Goal: Task Accomplishment & Management: Complete application form

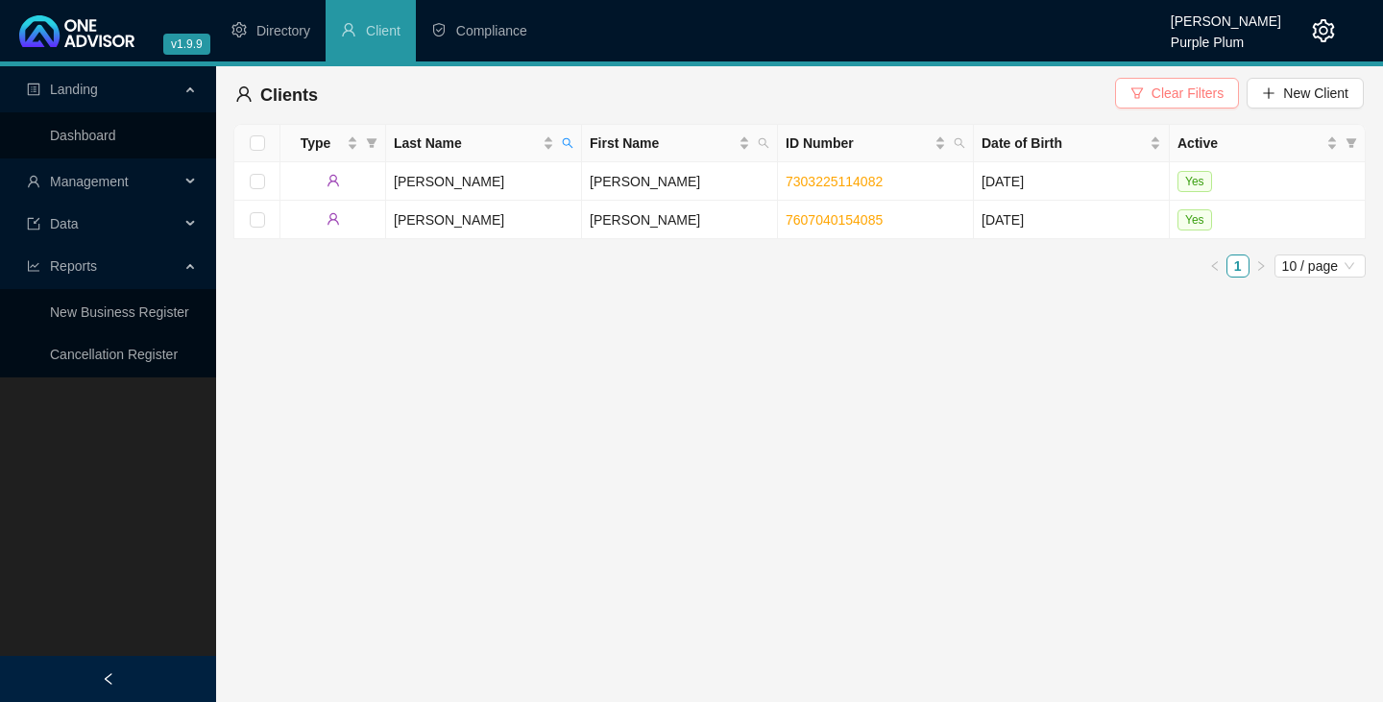
click at [1176, 94] on span "Clear Filters" at bounding box center [1187, 93] width 72 height 21
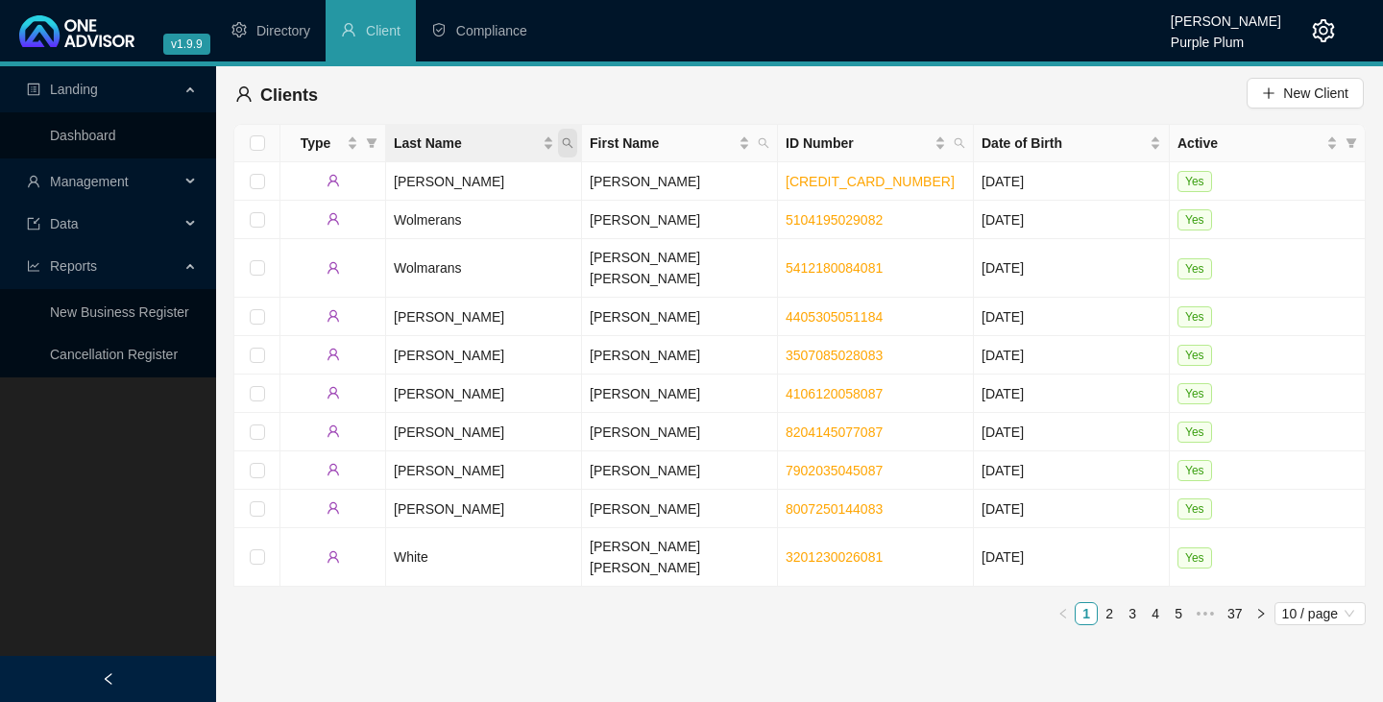
click at [568, 141] on icon "search" at bounding box center [568, 143] width 12 height 12
type input "[PERSON_NAME]"
click at [456, 218] on span "Search" at bounding box center [443, 218] width 42 height 21
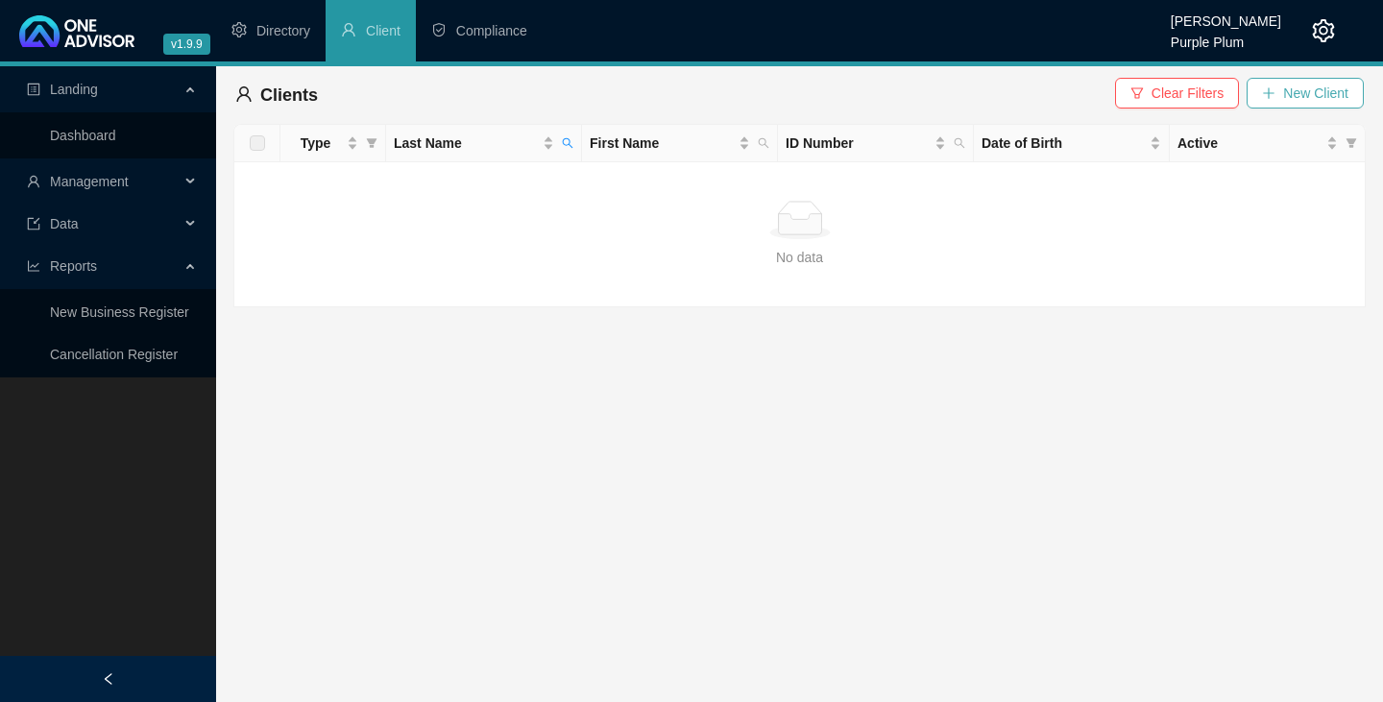
click at [1271, 94] on icon "plus" at bounding box center [1268, 92] width 13 height 13
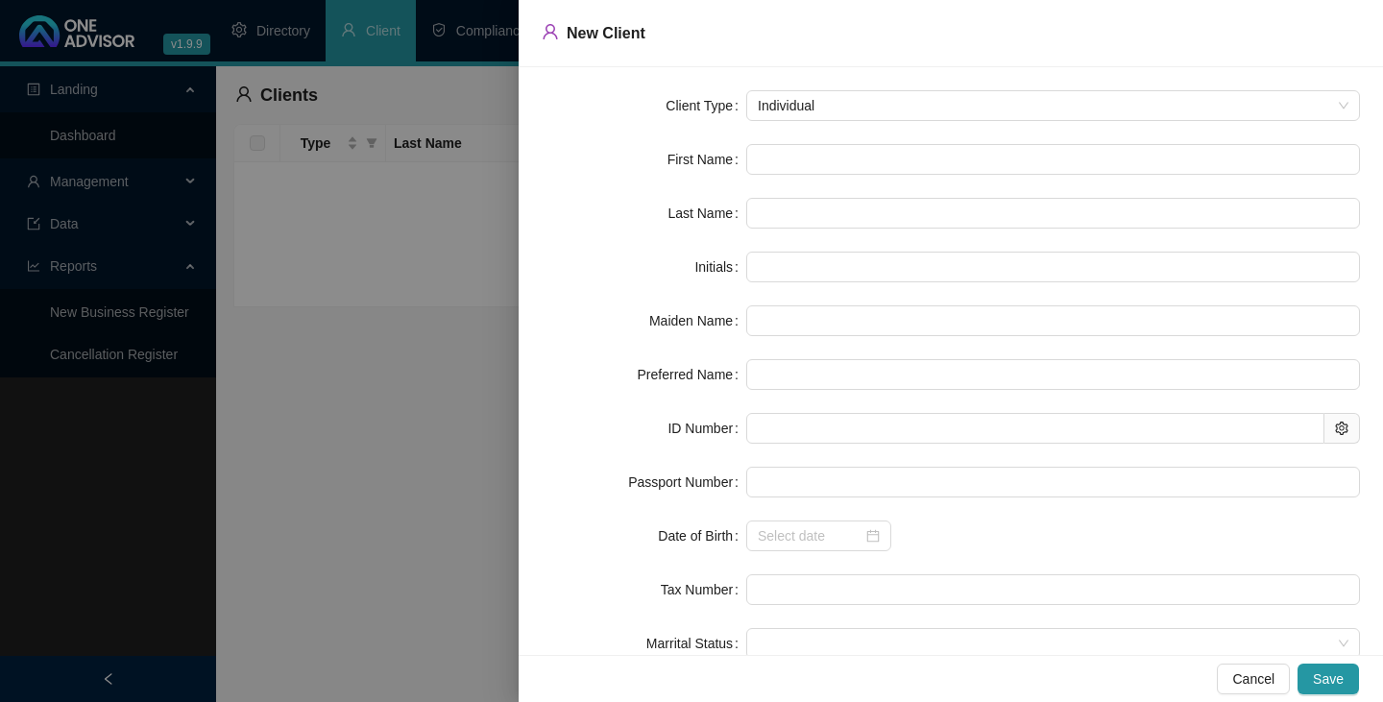
drag, startPoint x: 447, startPoint y: 388, endPoint x: 453, endPoint y: 399, distance: 13.3
click at [447, 388] on div at bounding box center [691, 351] width 1383 height 702
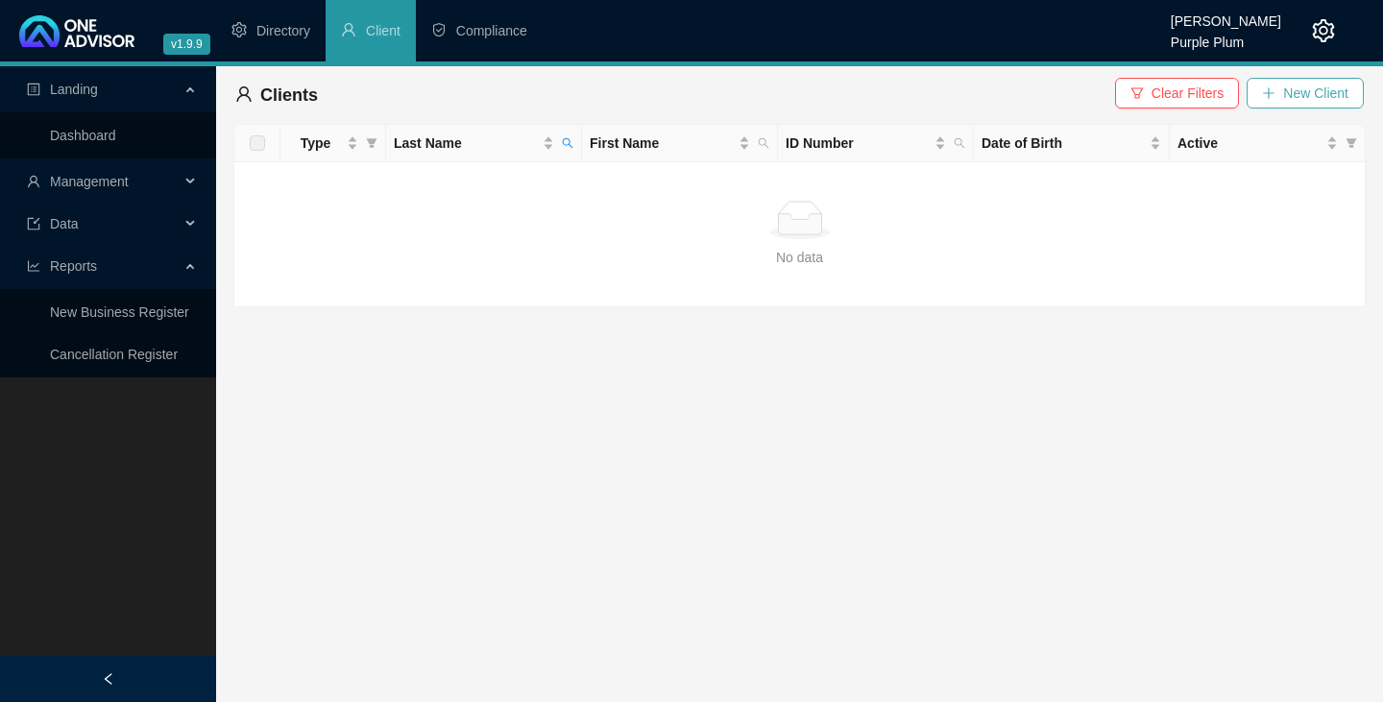
click at [1270, 91] on icon "plus" at bounding box center [1269, 92] width 1 height 11
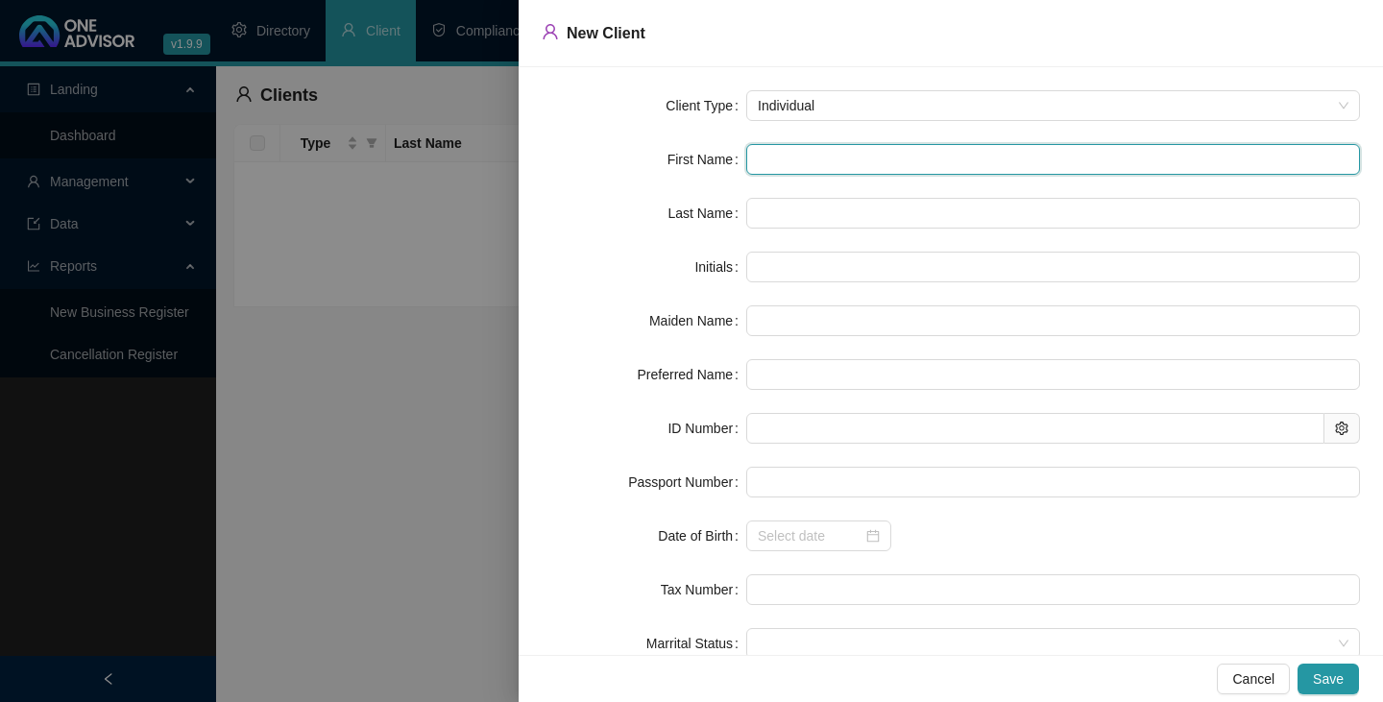
click at [767, 159] on input "text" at bounding box center [1053, 159] width 614 height 31
type input "E"
type input "Er"
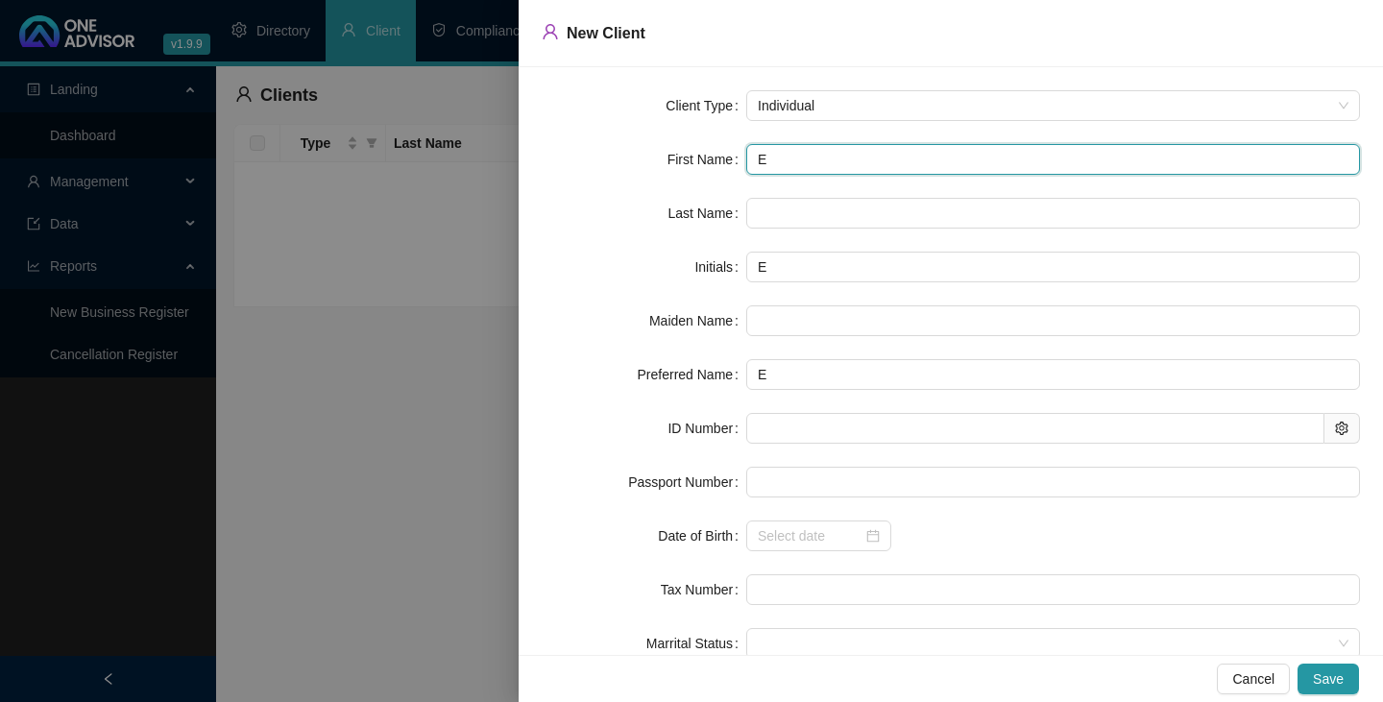
type input "Er"
type input "[PERSON_NAME]"
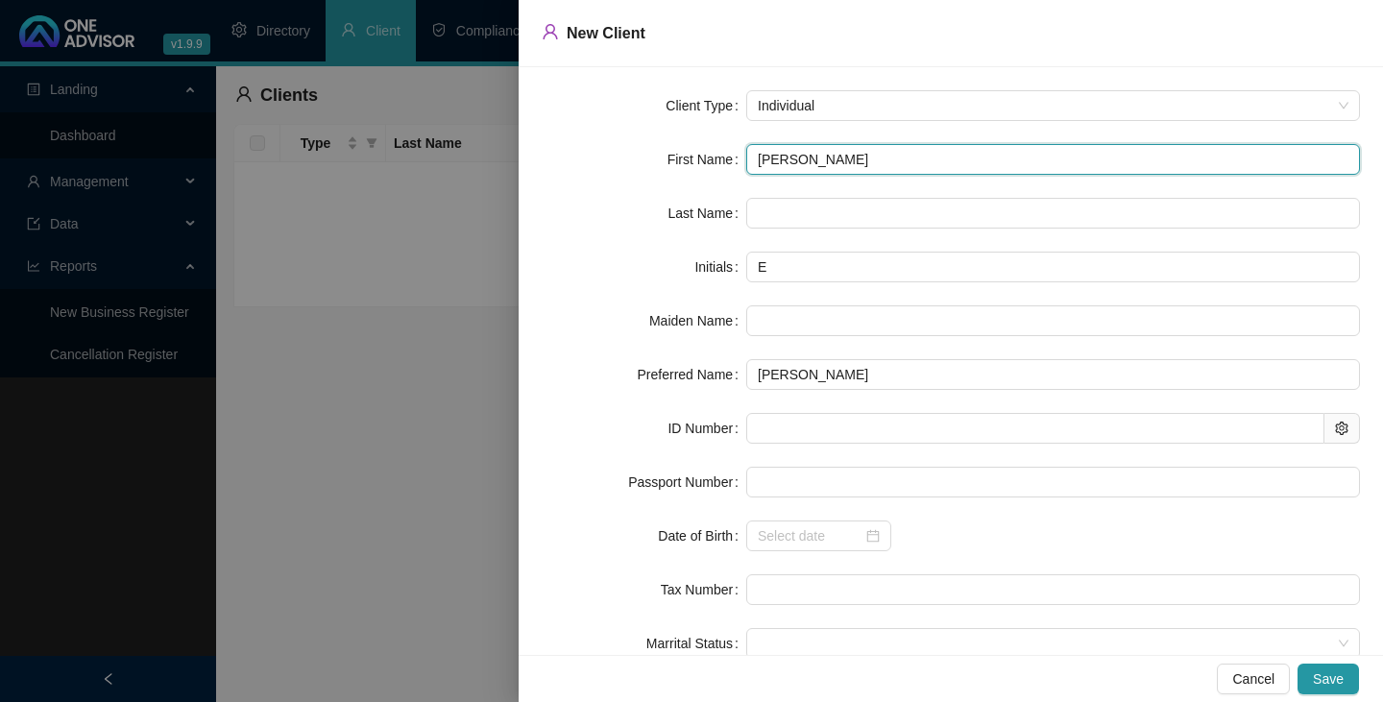
type input "[PERSON_NAME]"
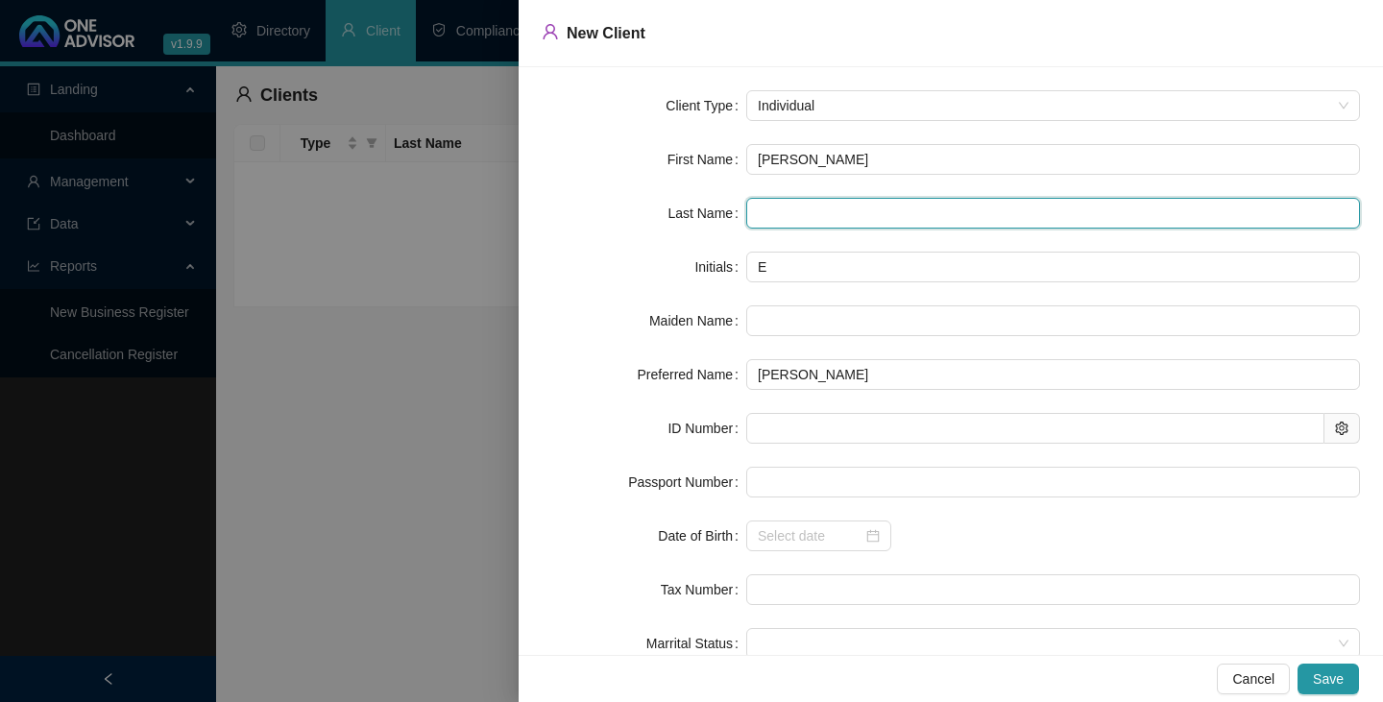
click at [757, 206] on input "text" at bounding box center [1053, 213] width 614 height 31
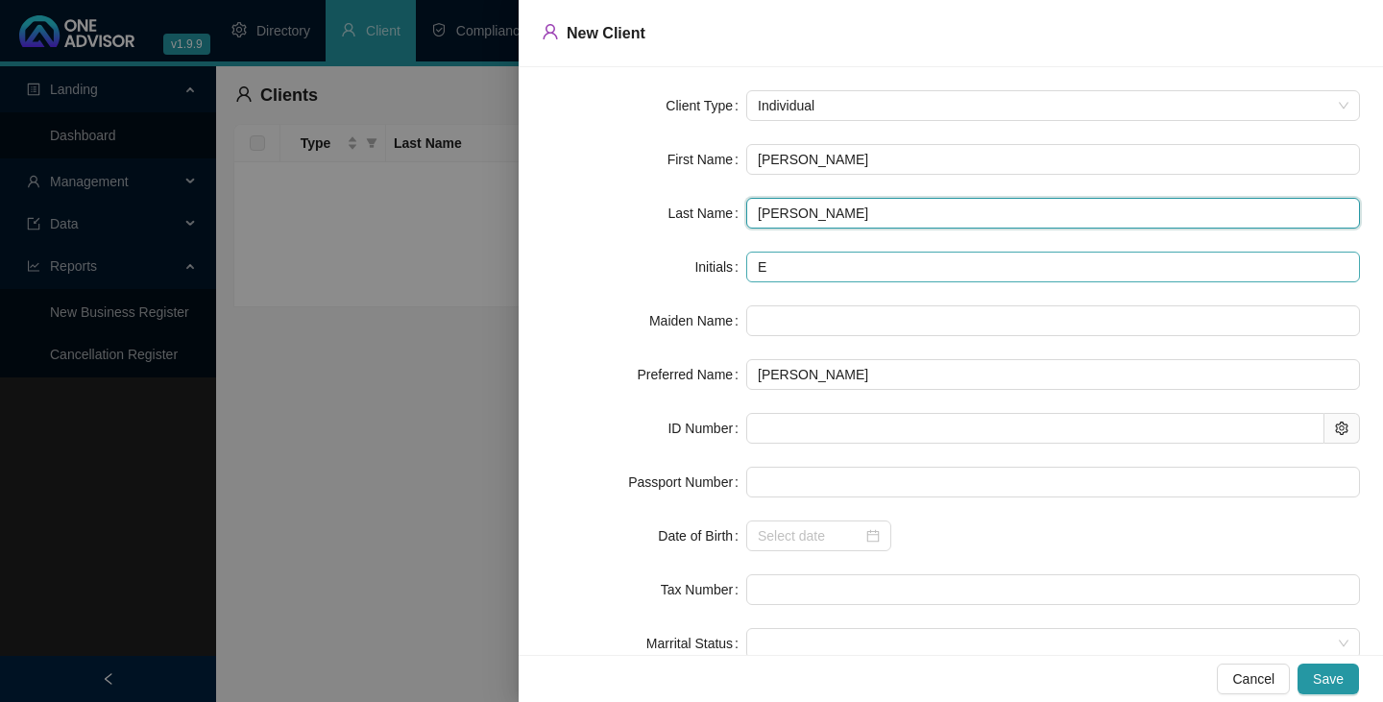
type input "[PERSON_NAME]"
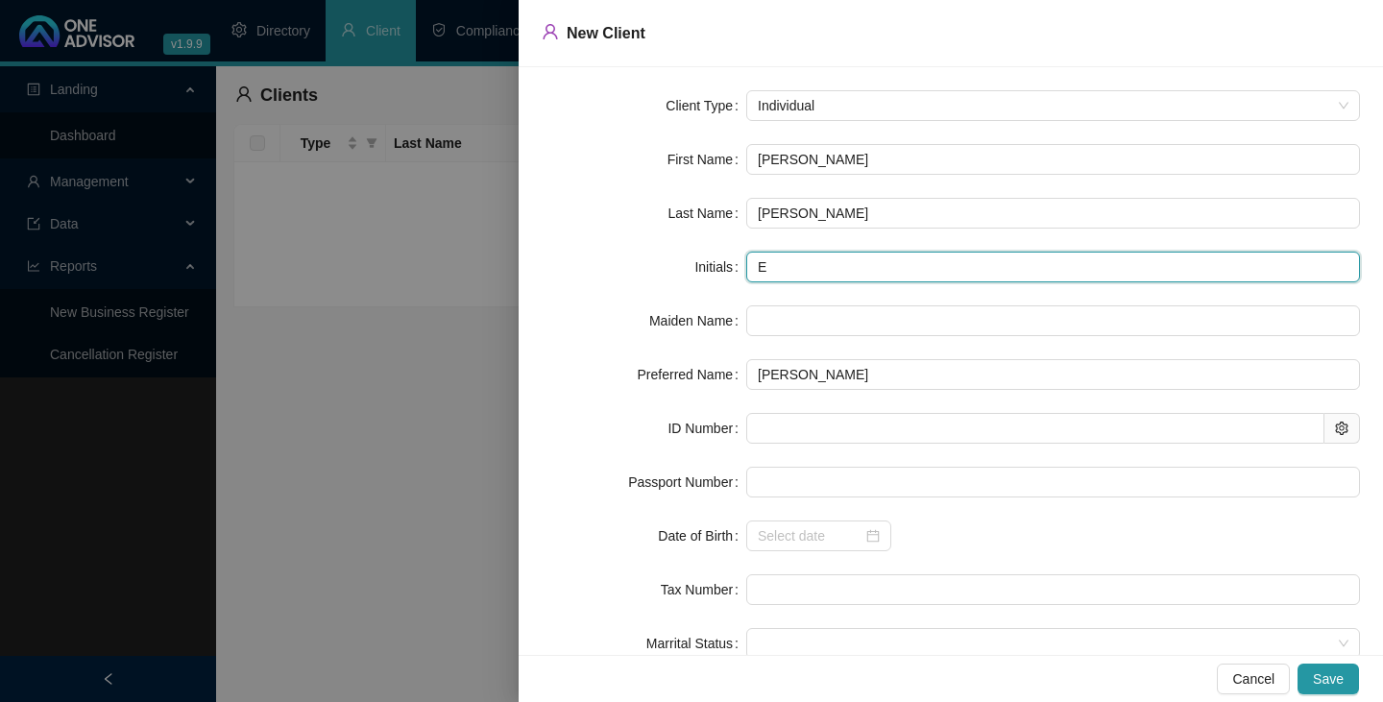
click at [770, 266] on input "E" at bounding box center [1053, 267] width 614 height 31
type input "EM"
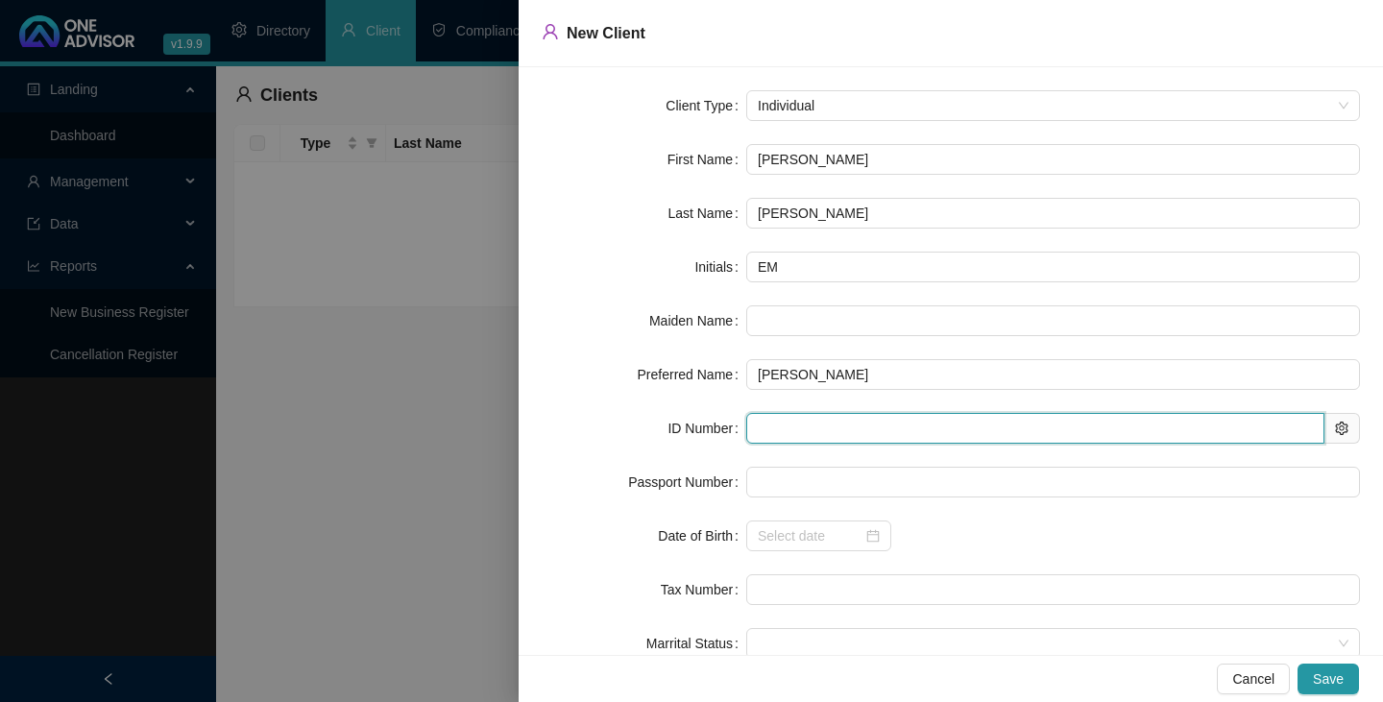
click at [762, 428] on input "text" at bounding box center [1035, 428] width 578 height 31
type input "760912"
type input "[DATE]"
type input "7609120115085"
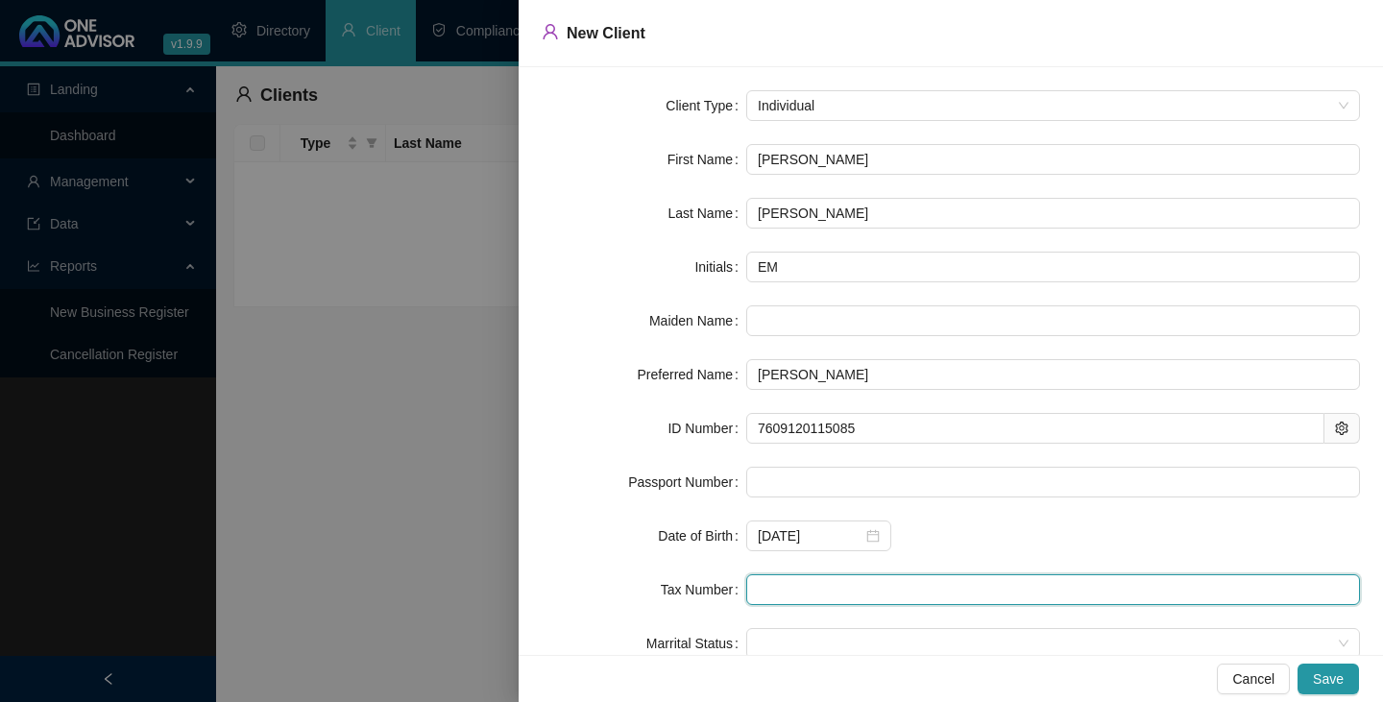
click at [762, 590] on input "text" at bounding box center [1053, 589] width 614 height 31
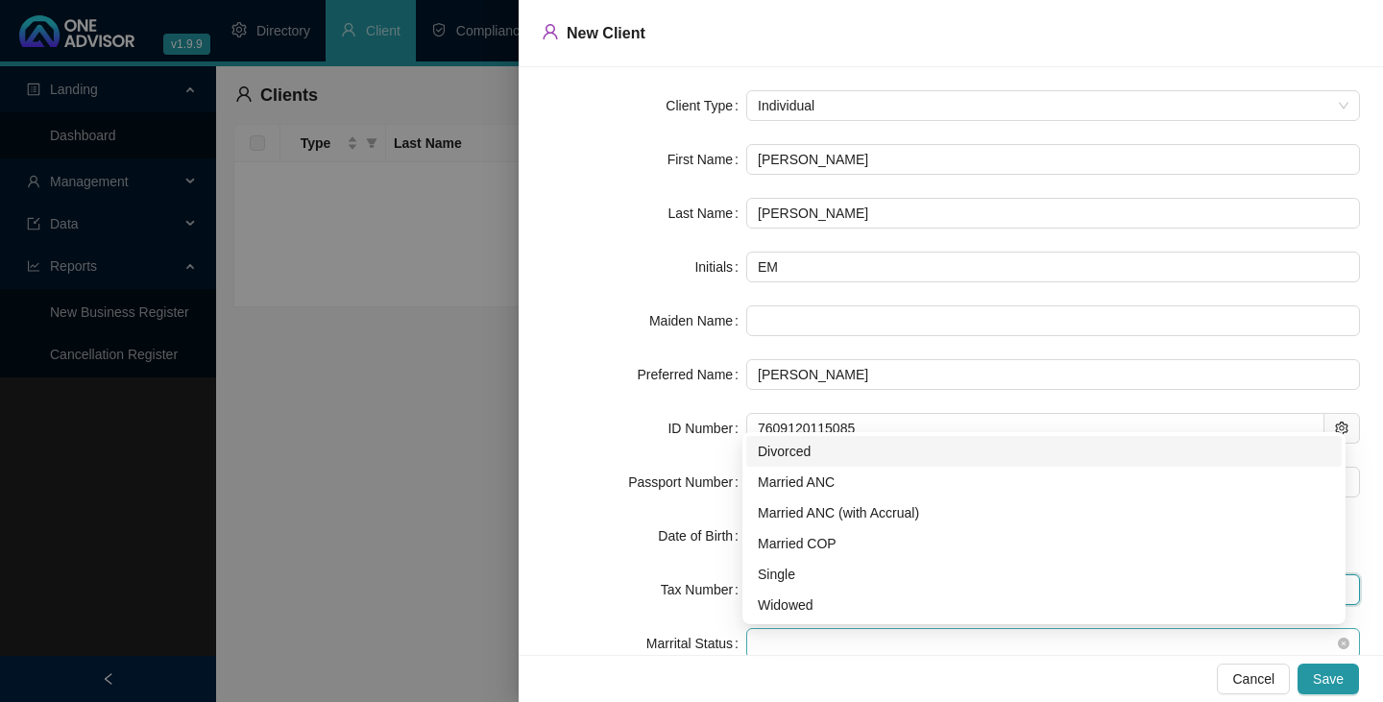
click at [775, 641] on span at bounding box center [1053, 643] width 591 height 29
type input "2295071209"
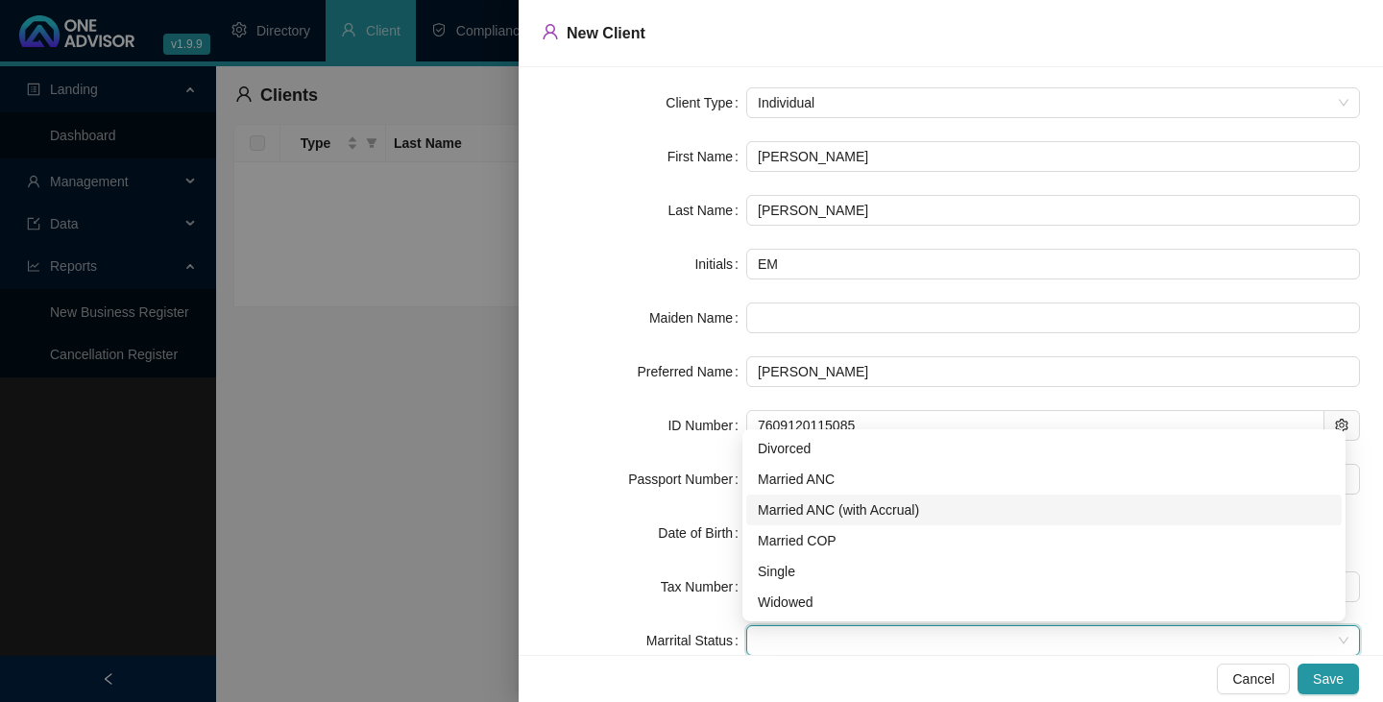
click at [820, 506] on div "Married ANC (with Accrual)" at bounding box center [1044, 509] width 572 height 21
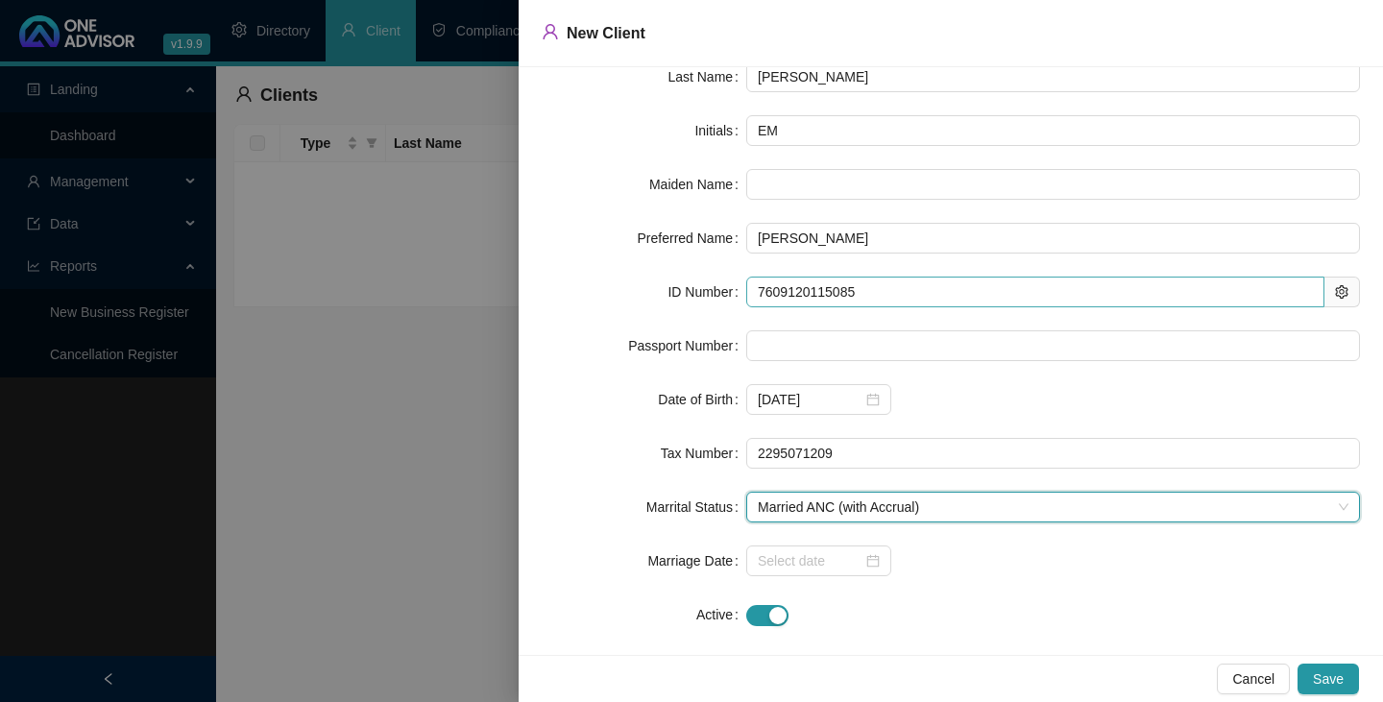
scroll to position [157, 0]
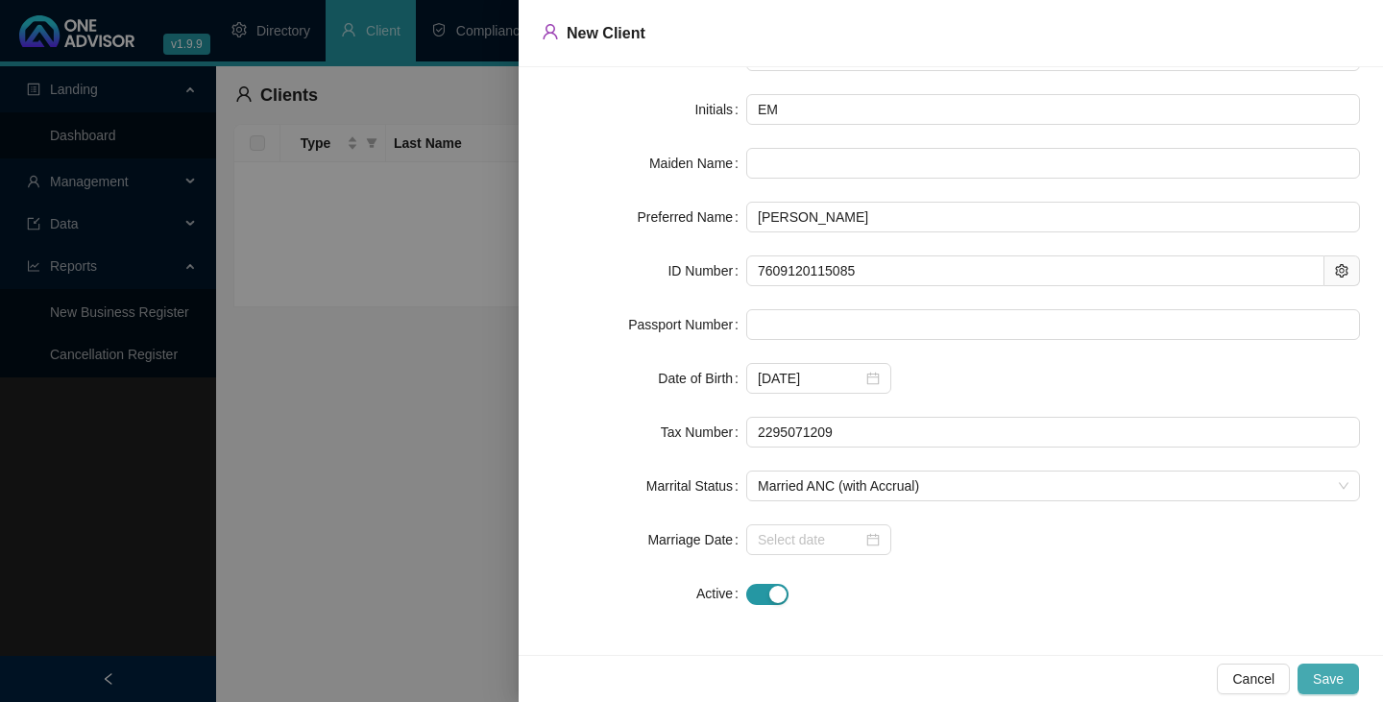
click at [1325, 676] on span "Save" at bounding box center [1328, 678] width 31 height 21
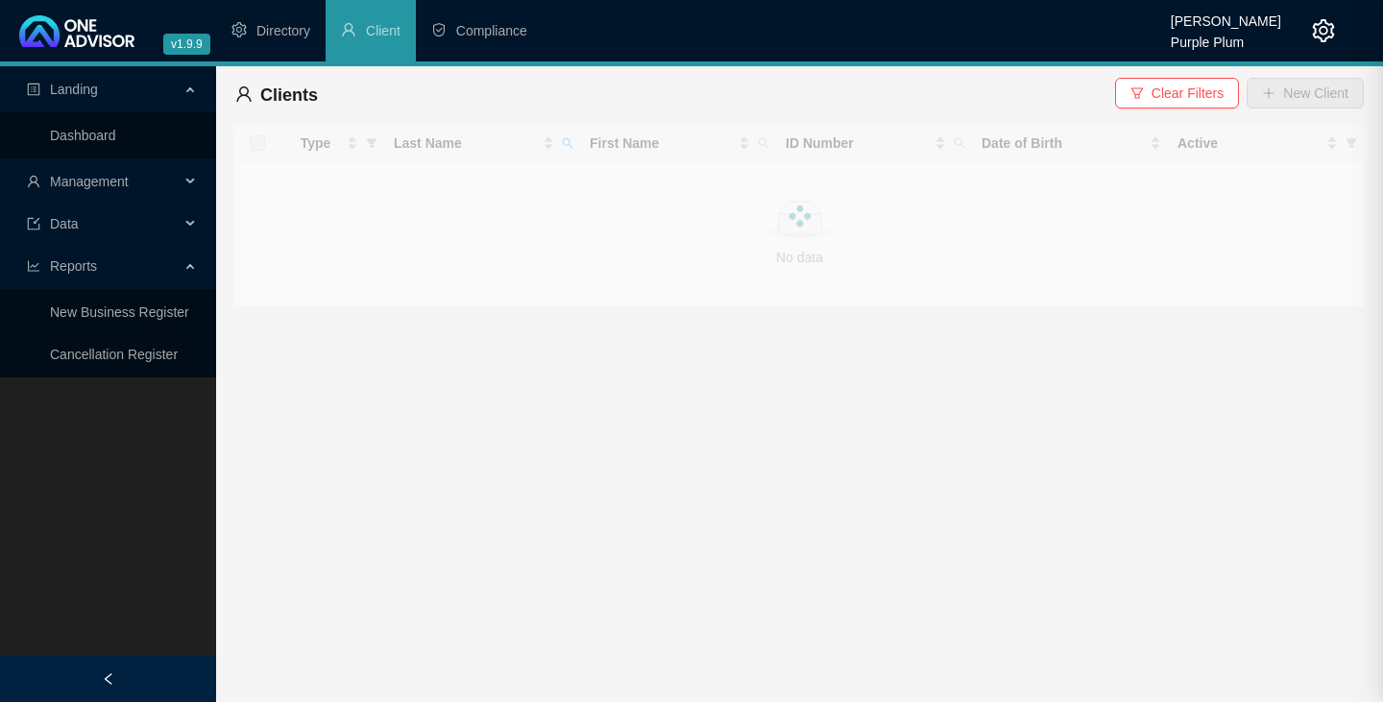
scroll to position [0, 0]
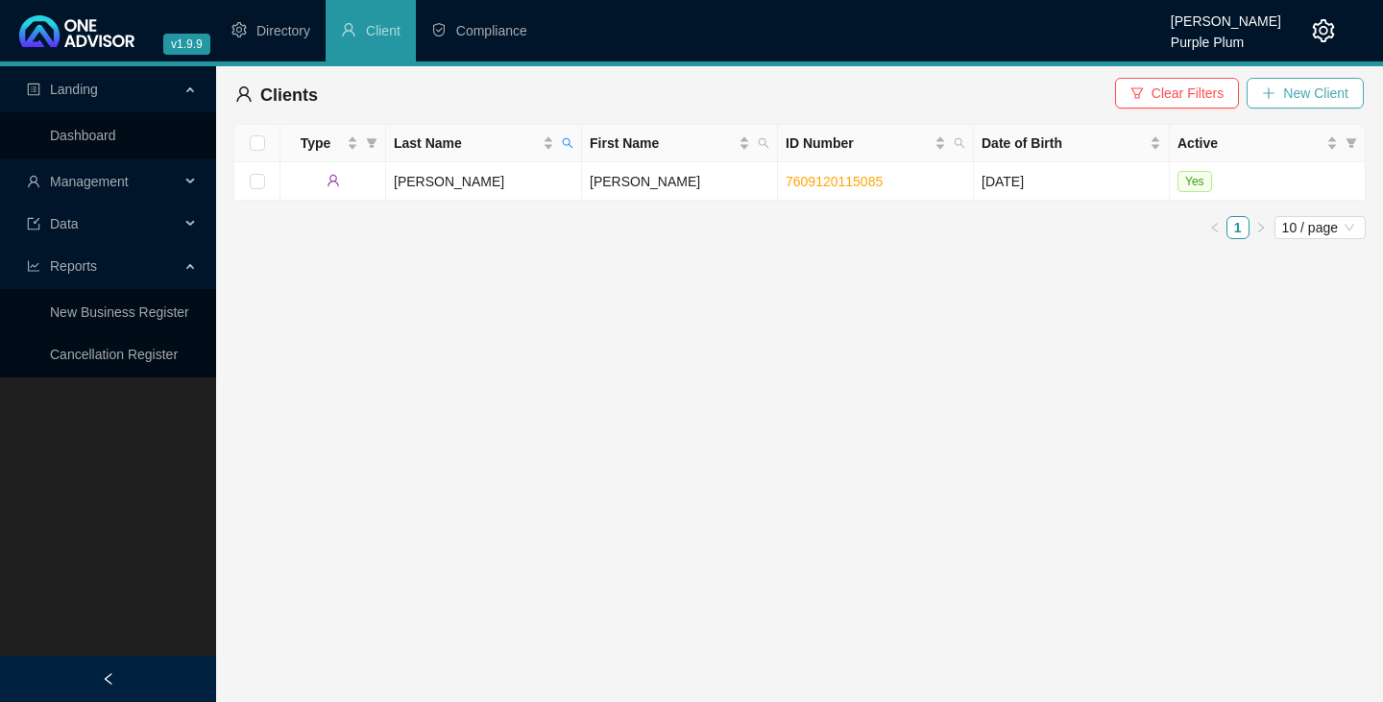
click at [1262, 95] on icon "plus" at bounding box center [1268, 92] width 13 height 13
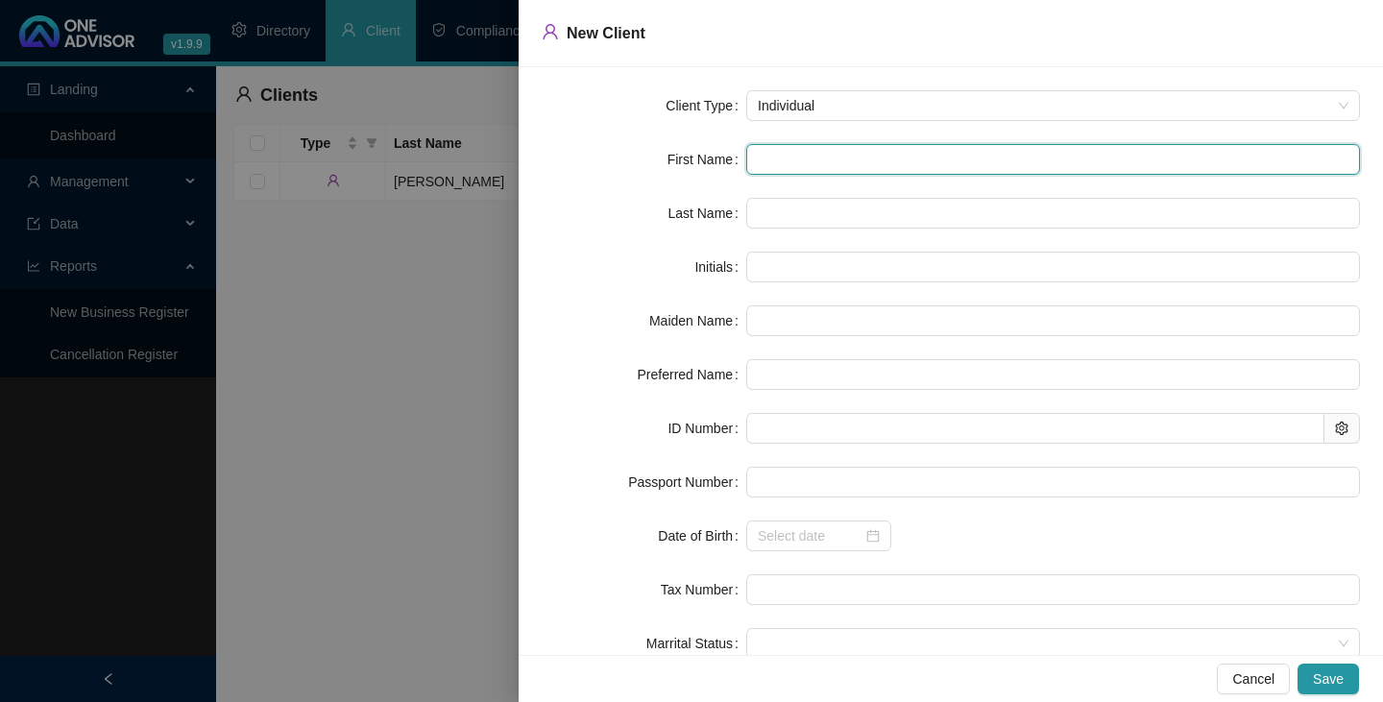
click at [752, 158] on input "text" at bounding box center [1053, 159] width 614 height 31
type input "S"
type input "Sj"
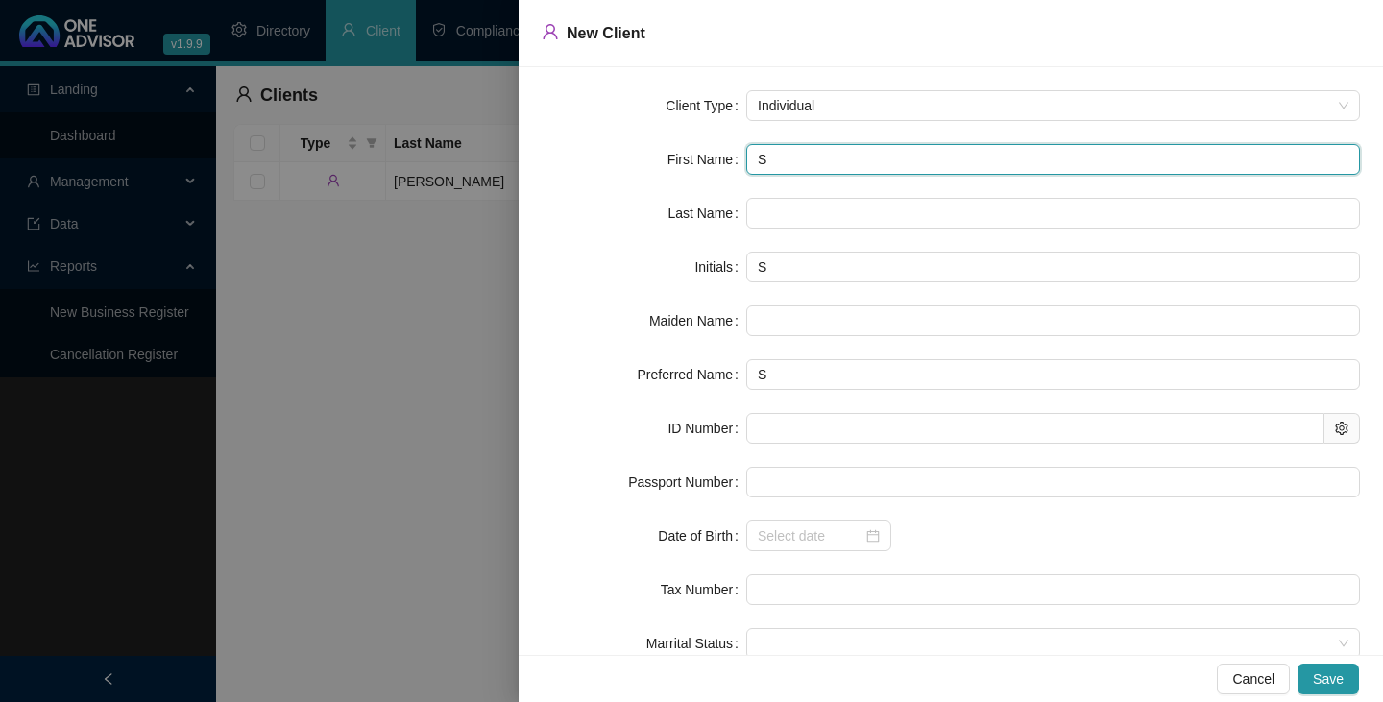
type input "Sj"
type input "S"
type input "Sh"
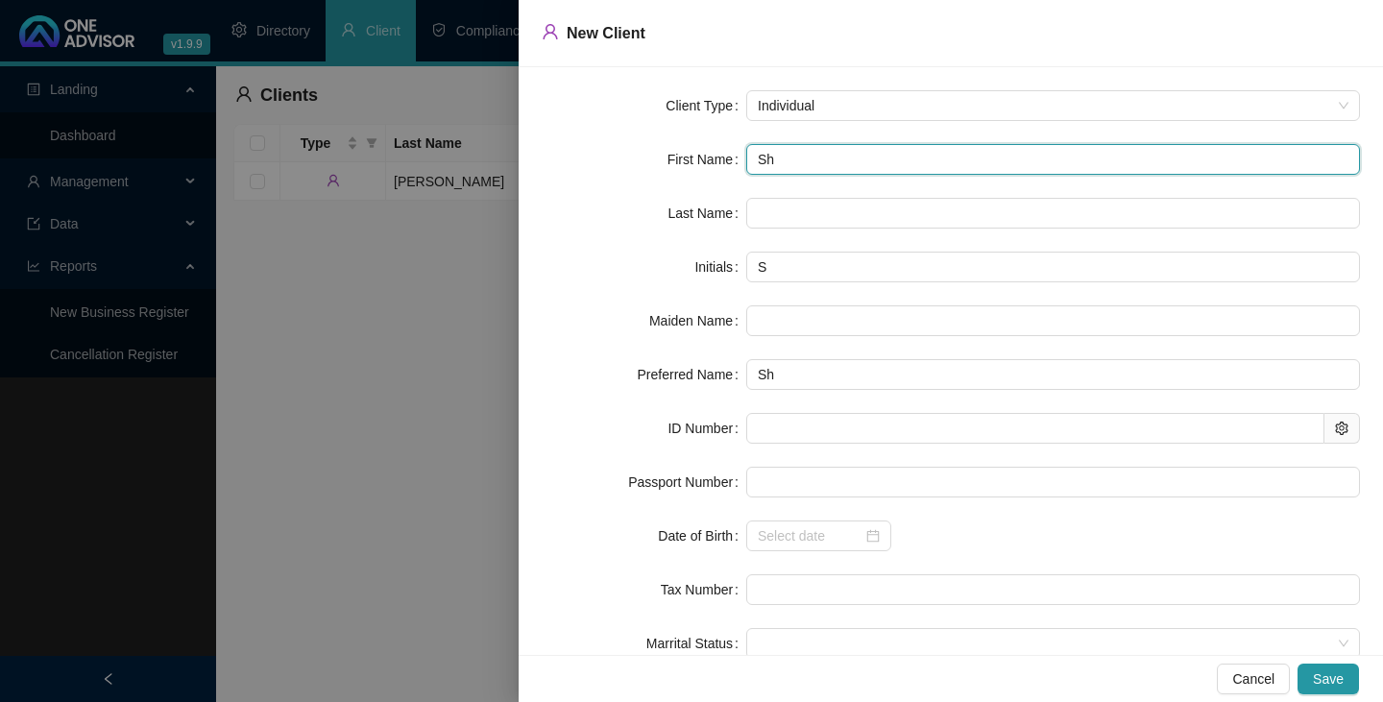
type input "Sha"
type input "Shan"
type input "[PERSON_NAME]"
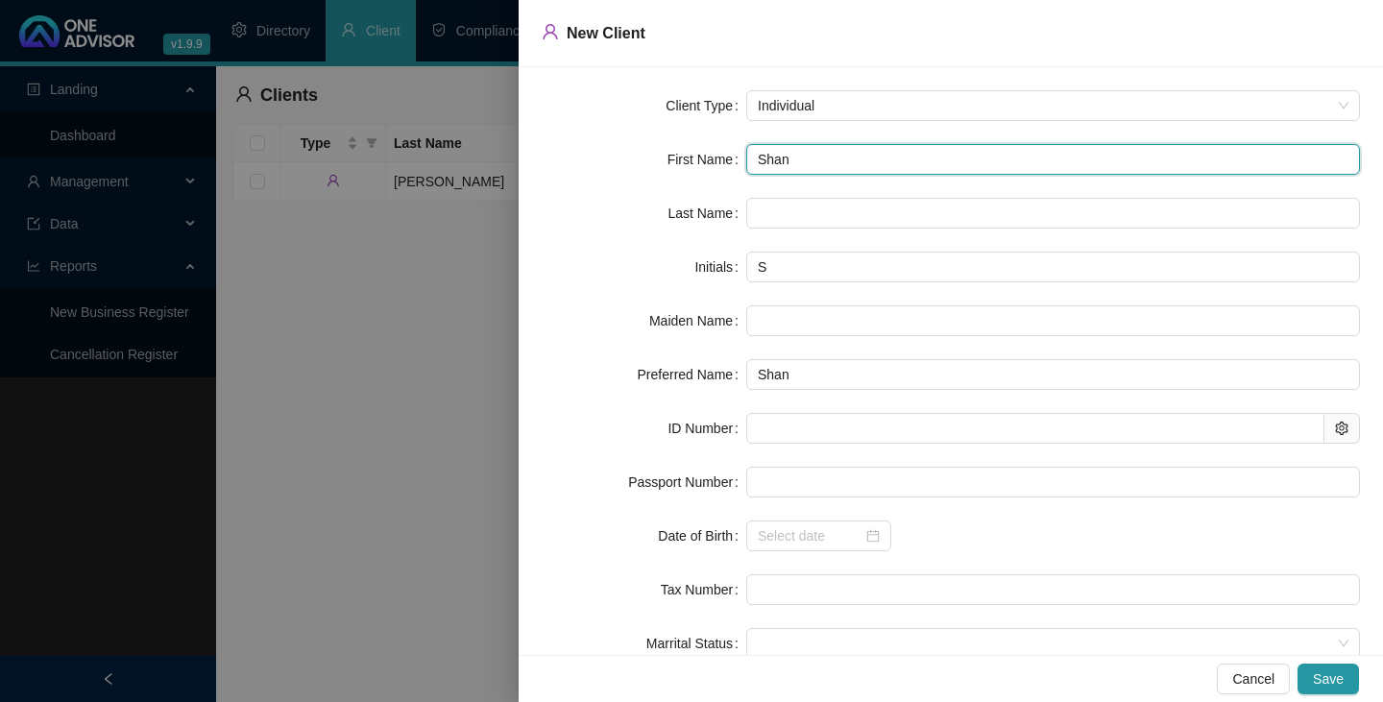
type input "[PERSON_NAME]"
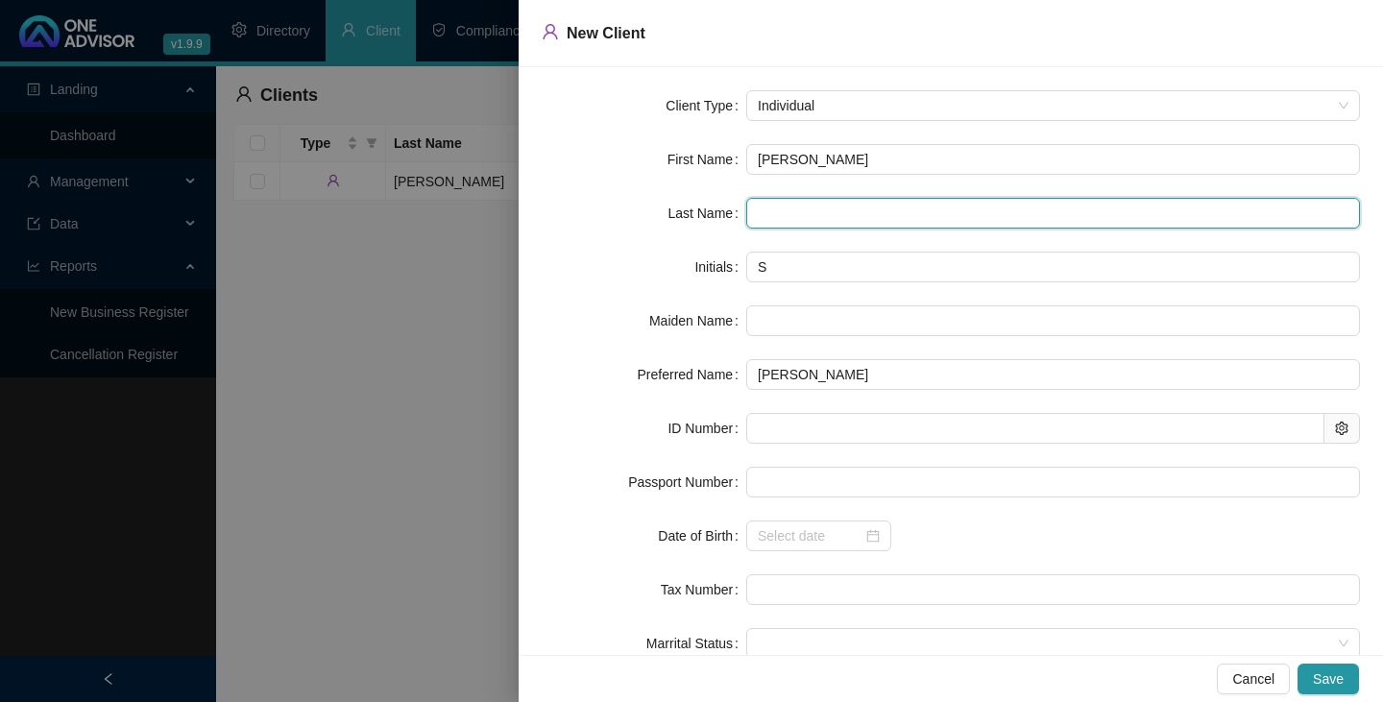
click at [759, 217] on input "text" at bounding box center [1053, 213] width 614 height 31
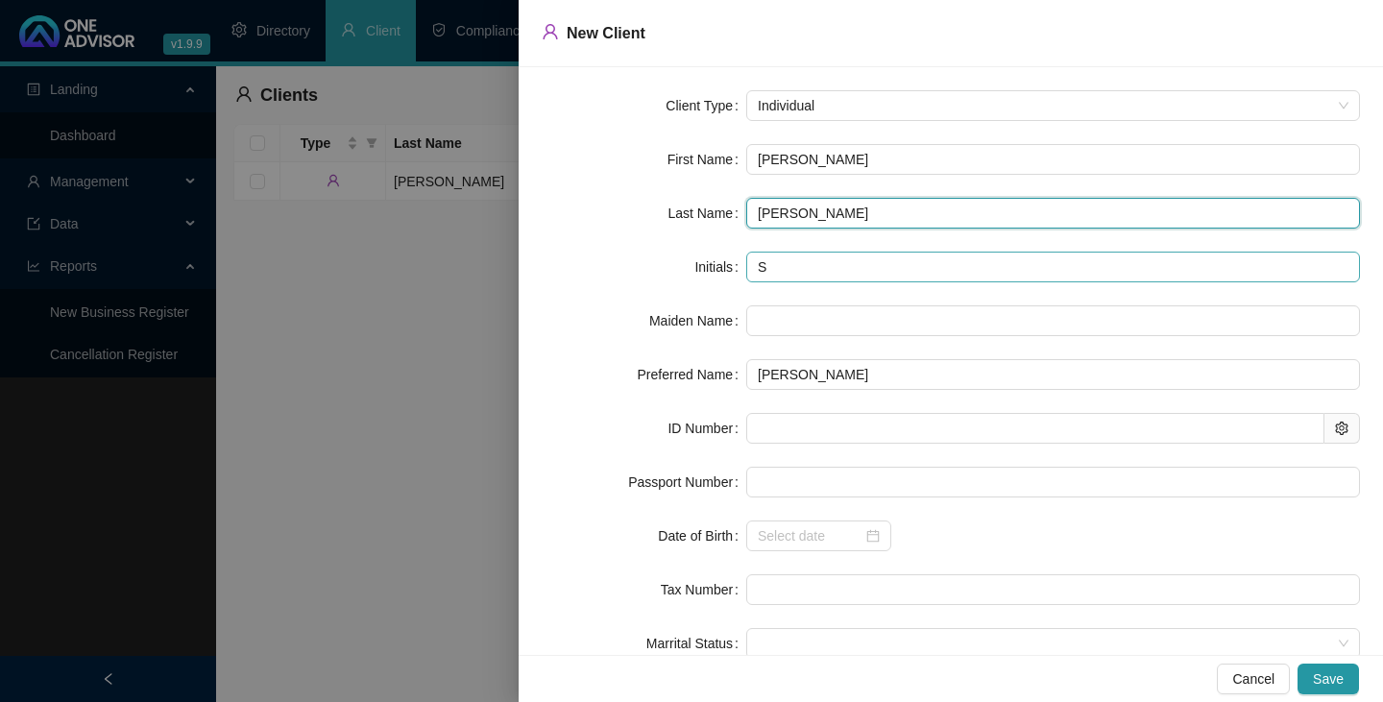
type input "[PERSON_NAME]"
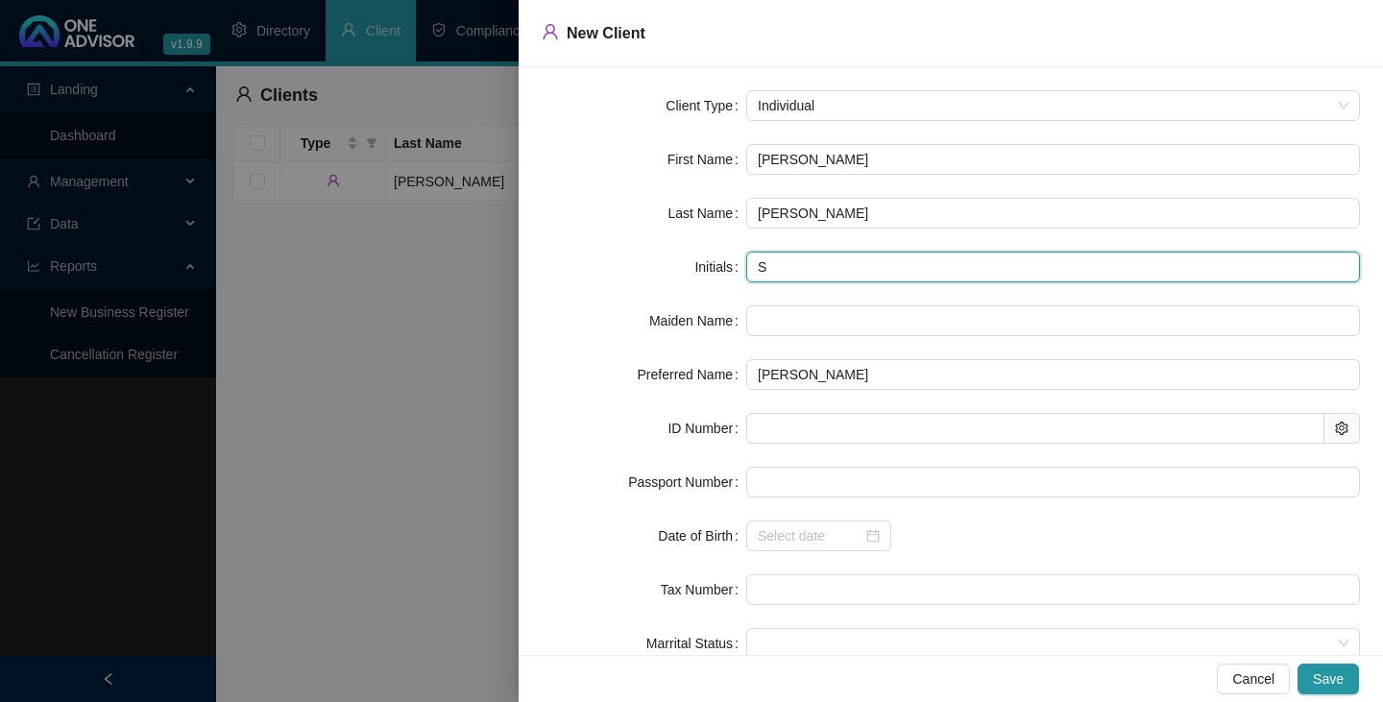
click at [763, 267] on input "S" at bounding box center [1053, 267] width 614 height 31
type input "SS"
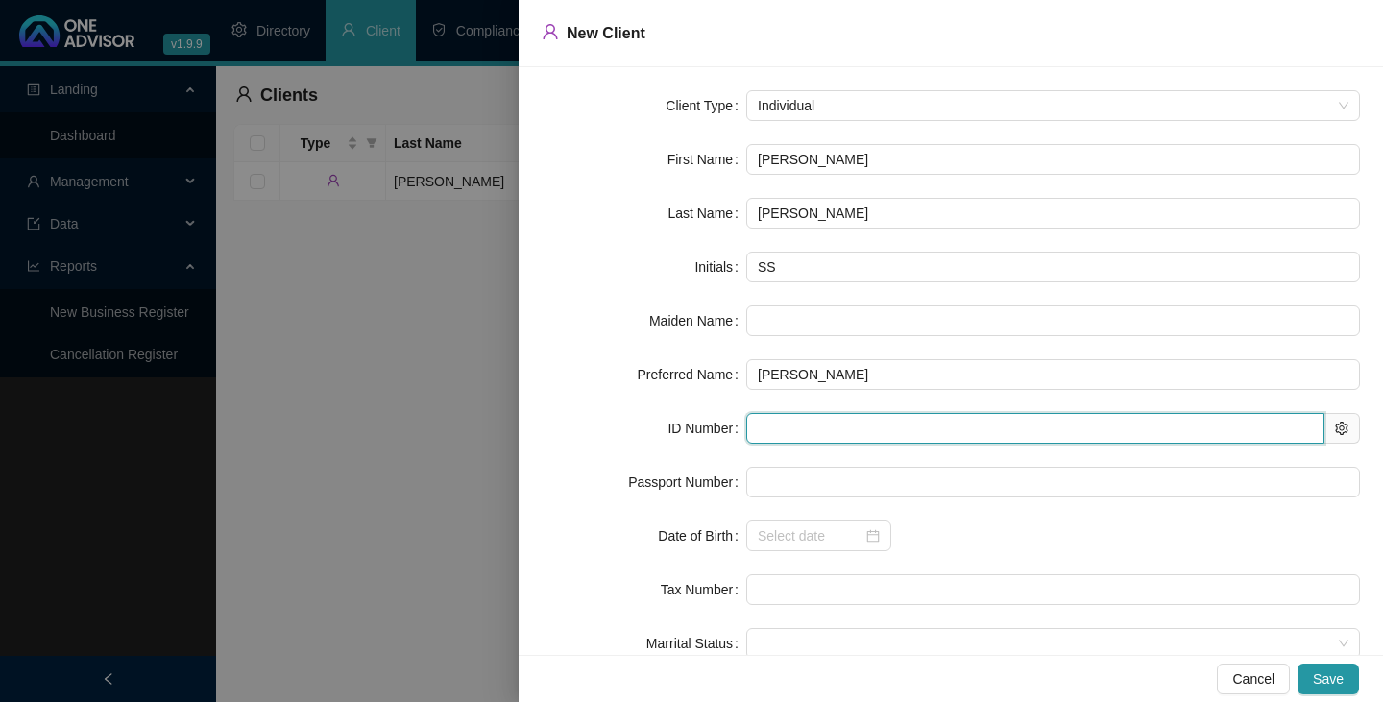
click at [751, 427] on input "text" at bounding box center [1035, 428] width 578 height 31
type input "760411"
type input "[DATE]"
type input "7604115250088"
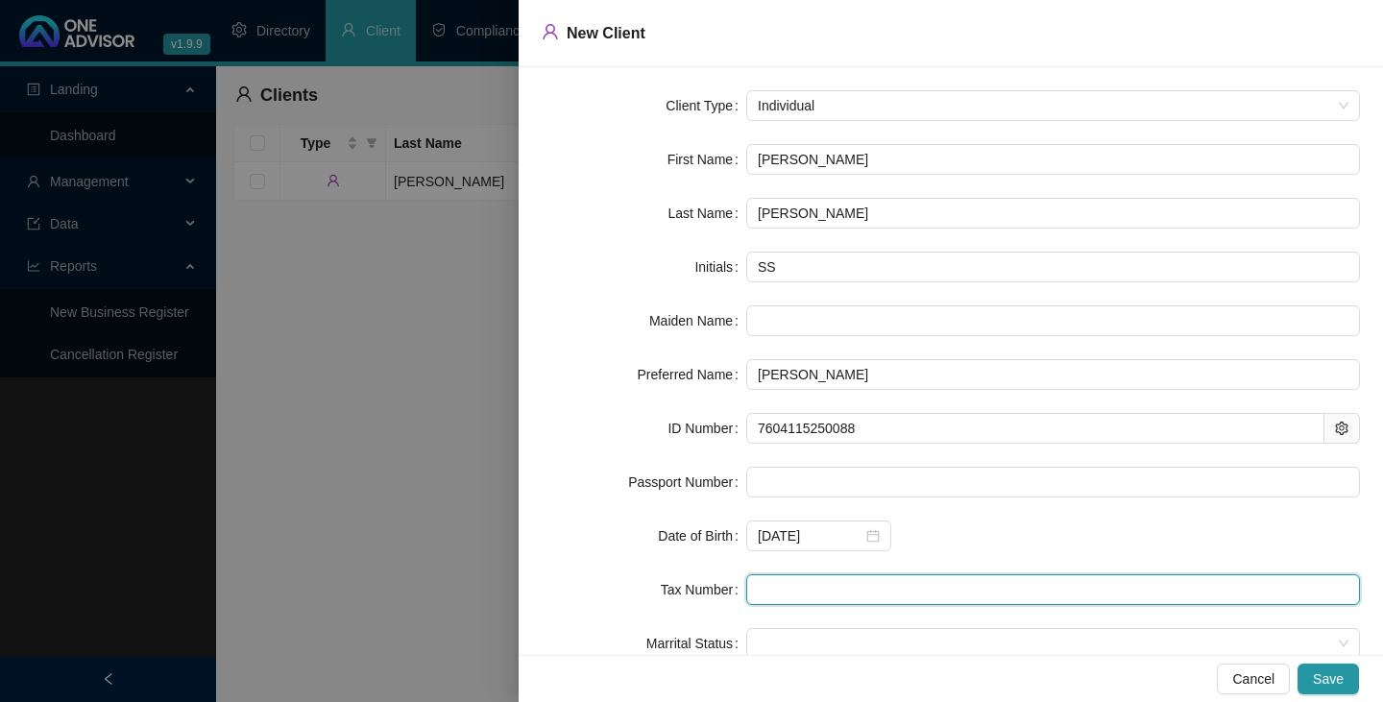
click at [763, 587] on input "text" at bounding box center [1053, 589] width 614 height 31
click at [774, 644] on span at bounding box center [1053, 643] width 591 height 29
type input "0481852168"
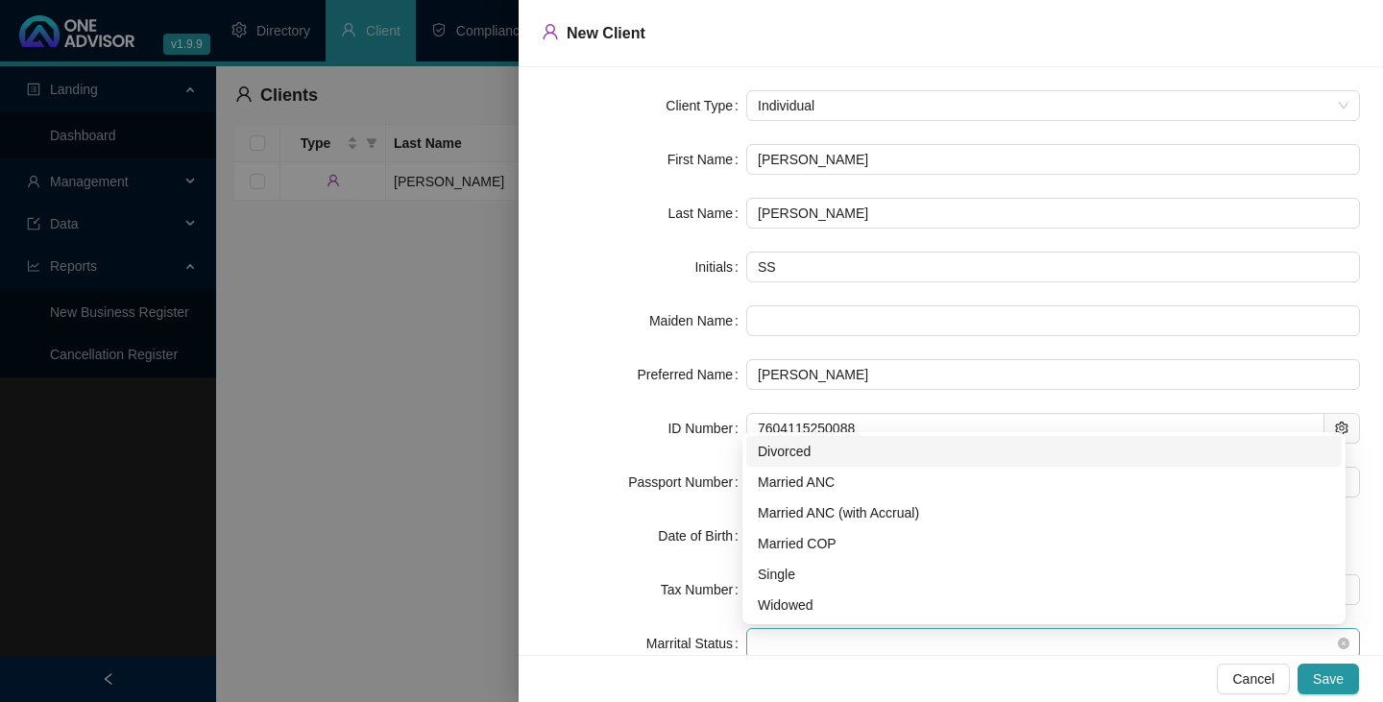
scroll to position [3, 0]
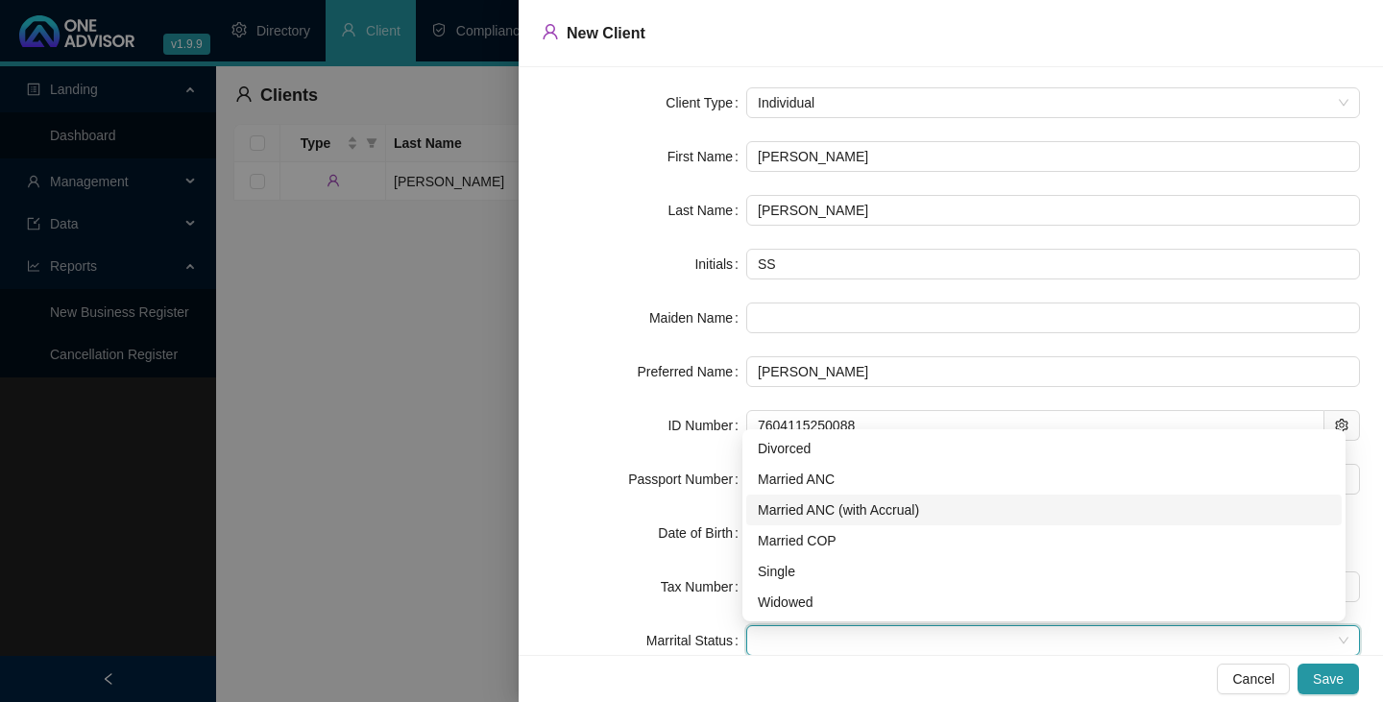
click at [806, 510] on div "Married ANC (with Accrual)" at bounding box center [1044, 509] width 572 height 21
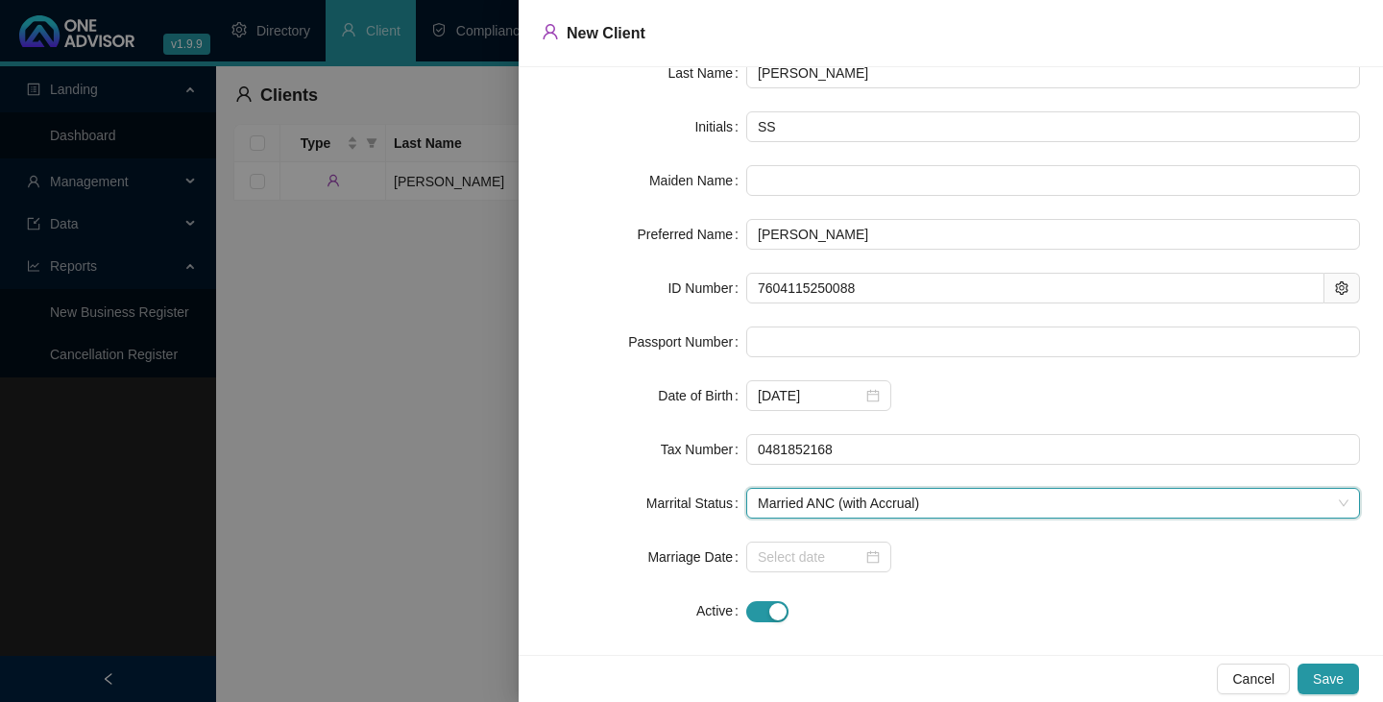
scroll to position [157, 0]
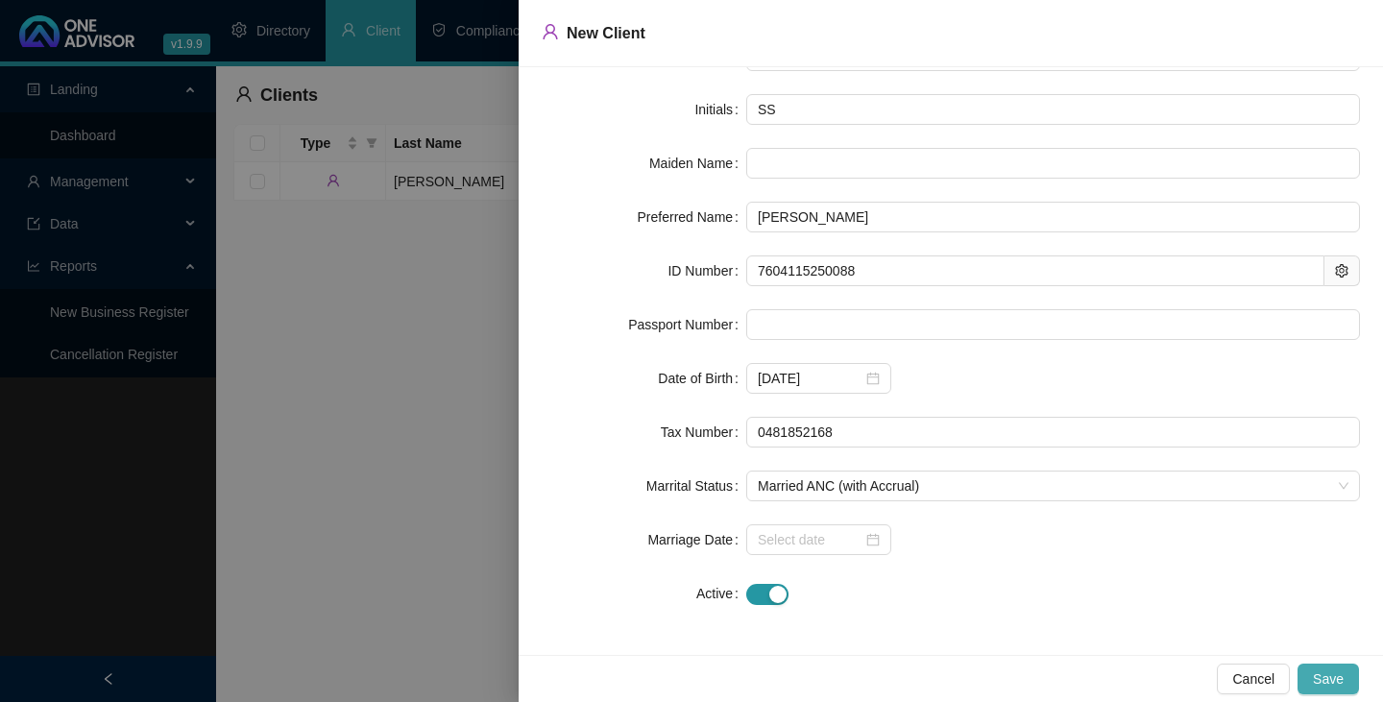
drag, startPoint x: 1326, startPoint y: 676, endPoint x: 1317, endPoint y: 672, distance: 10.3
click at [1325, 676] on span "Save" at bounding box center [1328, 678] width 31 height 21
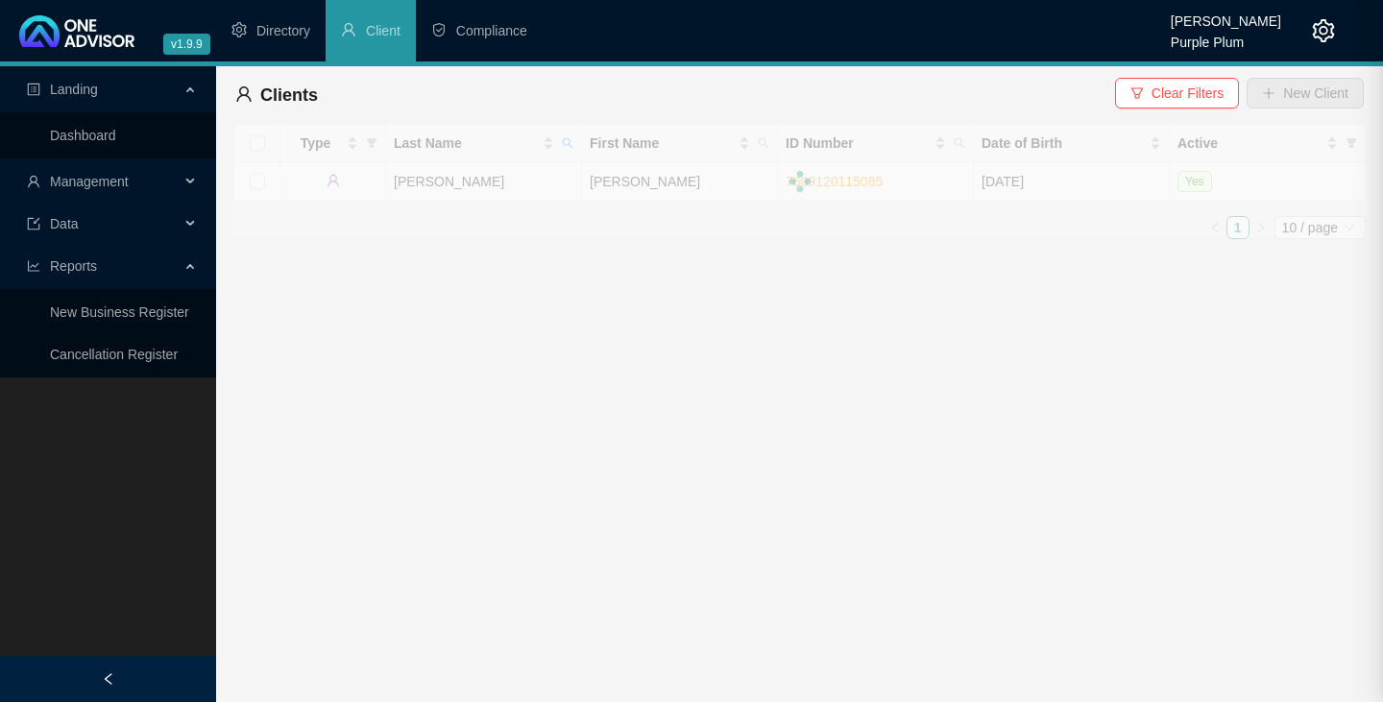
scroll to position [0, 0]
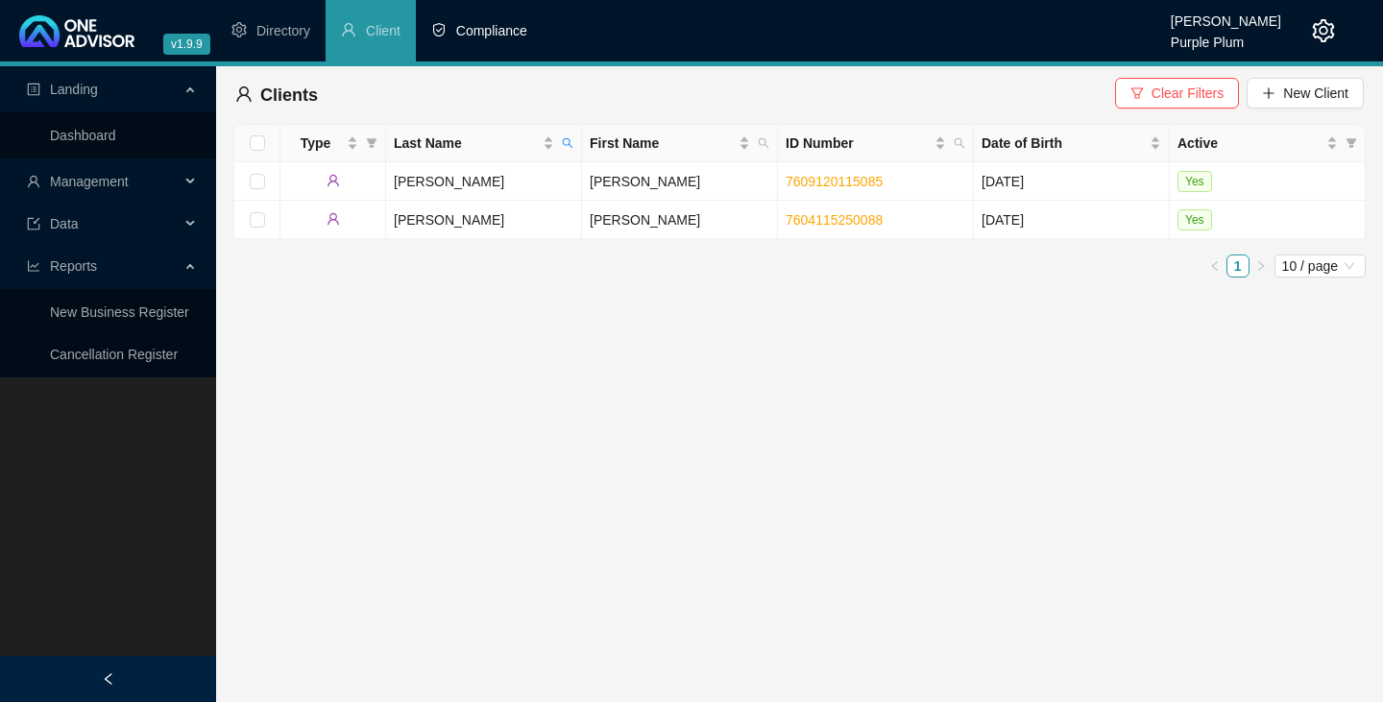
click at [487, 25] on span "Compliance" at bounding box center [491, 30] width 71 height 15
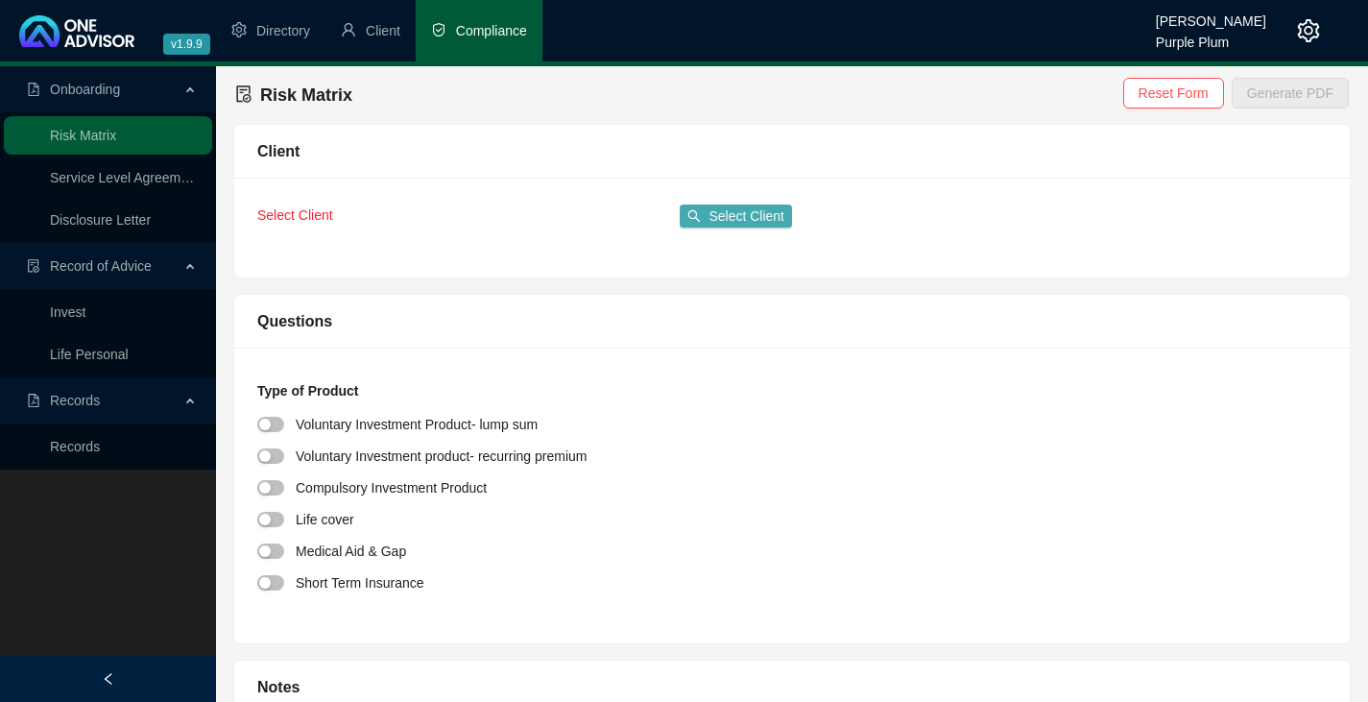
click at [731, 217] on span "Select Client" at bounding box center [747, 216] width 76 height 21
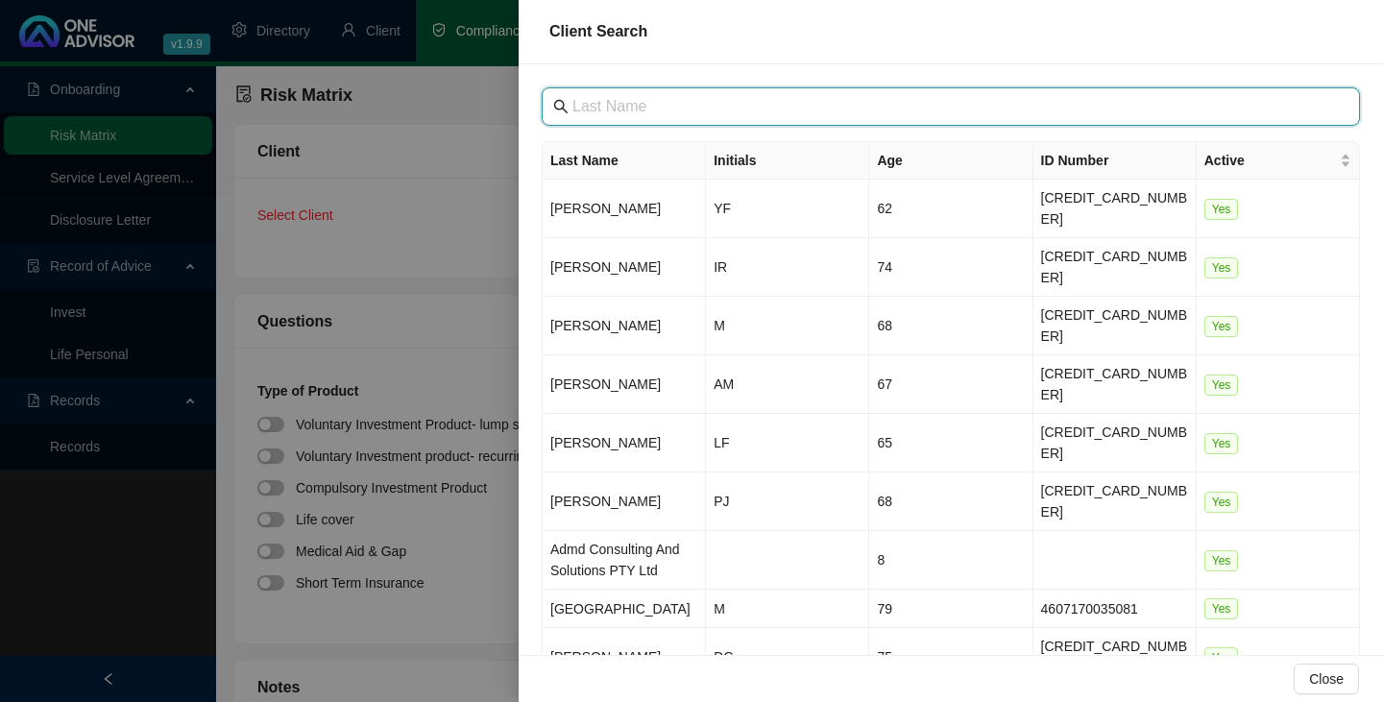
click at [585, 108] on input "text" at bounding box center [952, 106] width 761 height 23
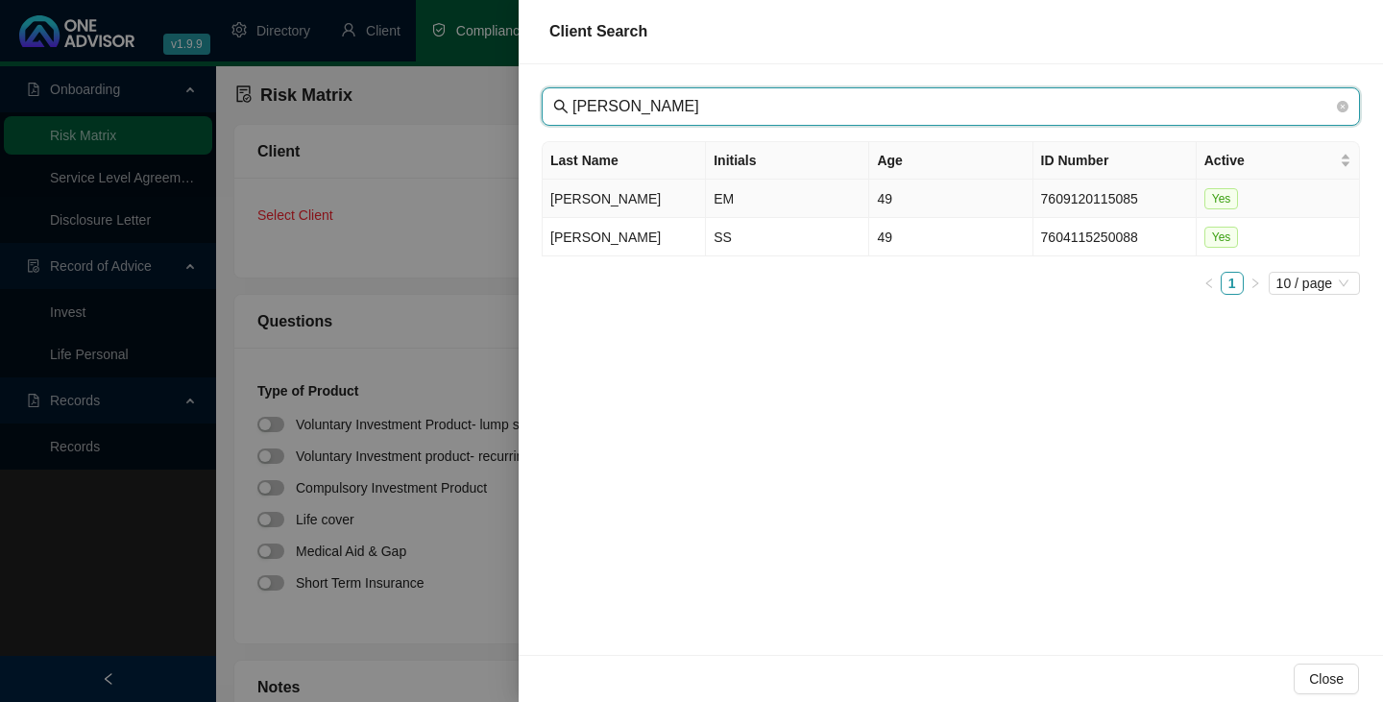
type input "[PERSON_NAME]"
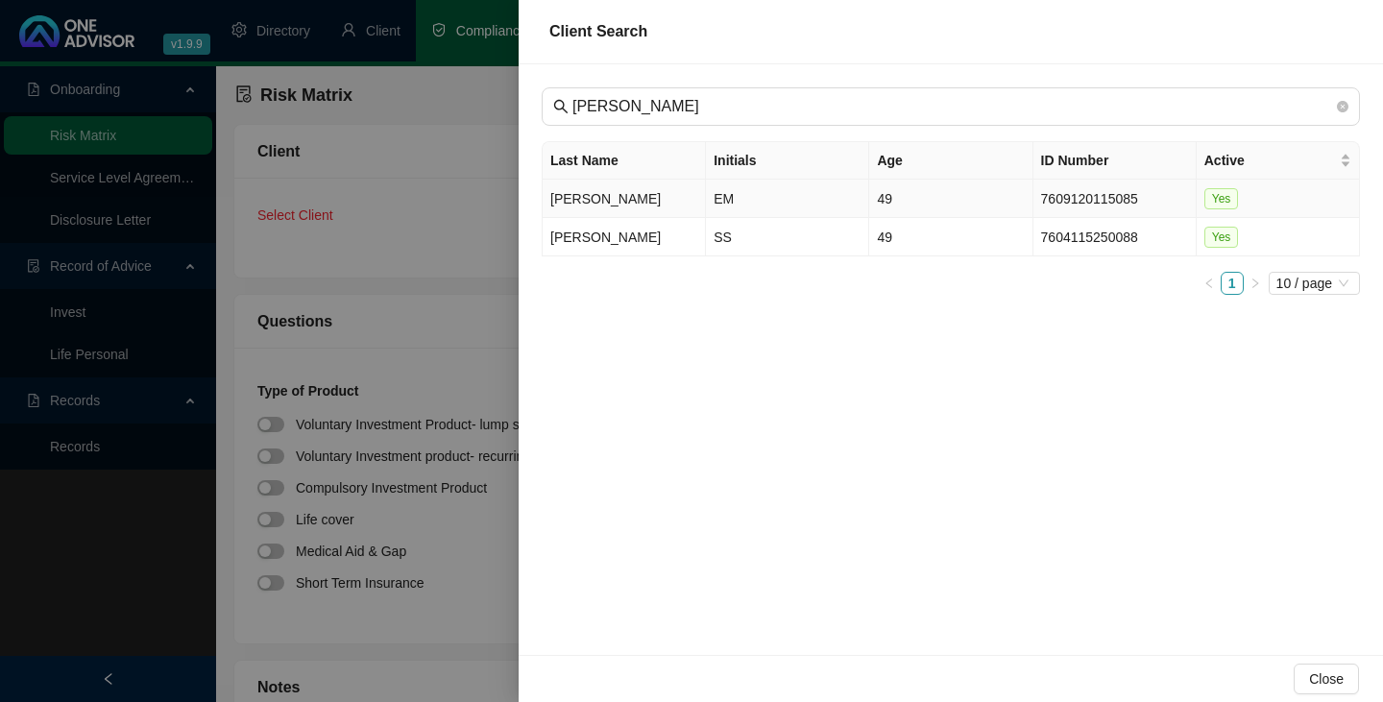
click at [573, 199] on td "[PERSON_NAME]" at bounding box center [624, 199] width 163 height 38
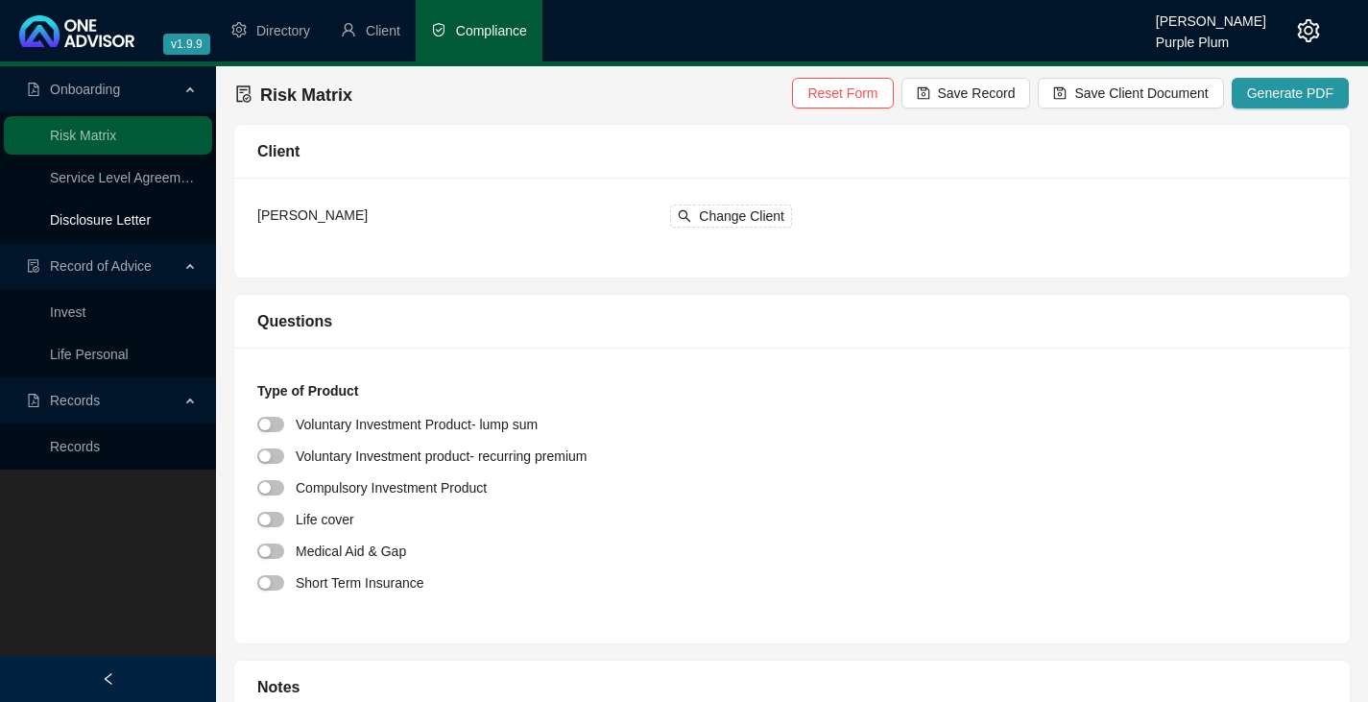
click at [98, 219] on link "Disclosure Letter" at bounding box center [100, 219] width 101 height 15
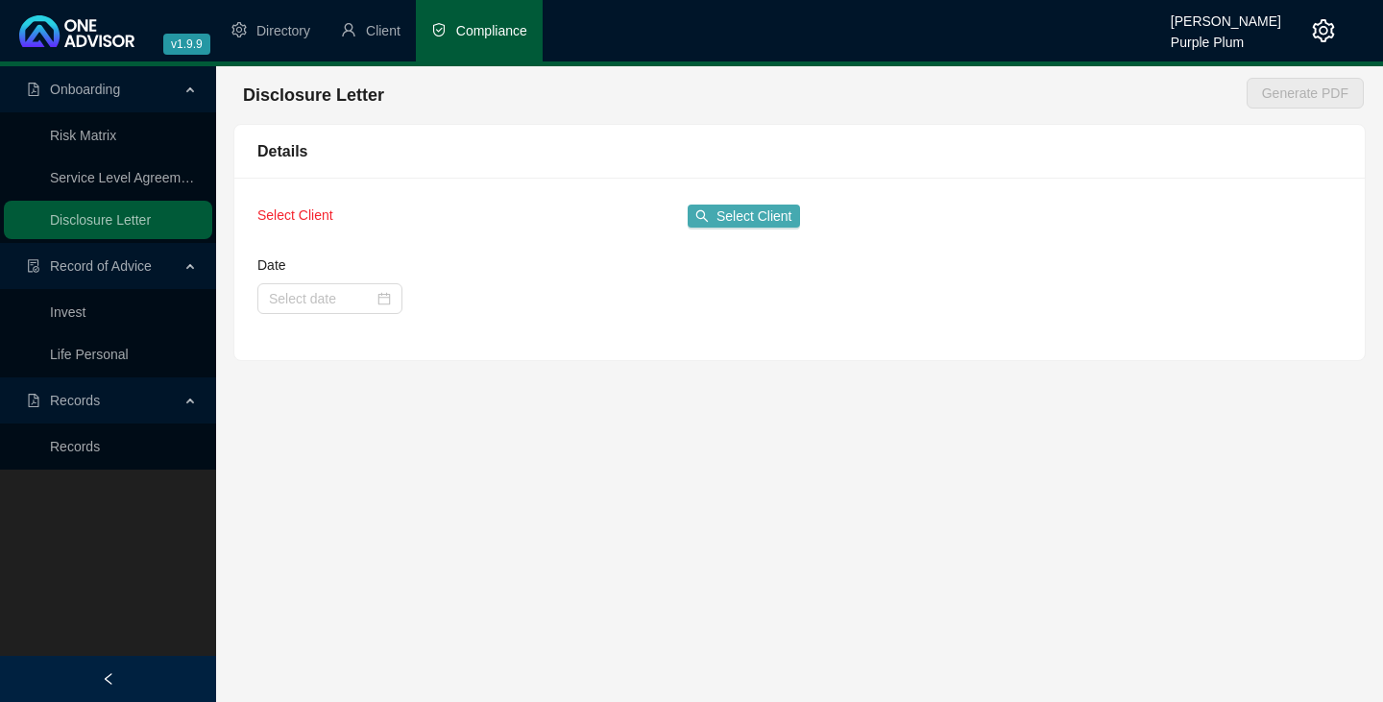
click at [759, 217] on span "Select Client" at bounding box center [754, 216] width 76 height 21
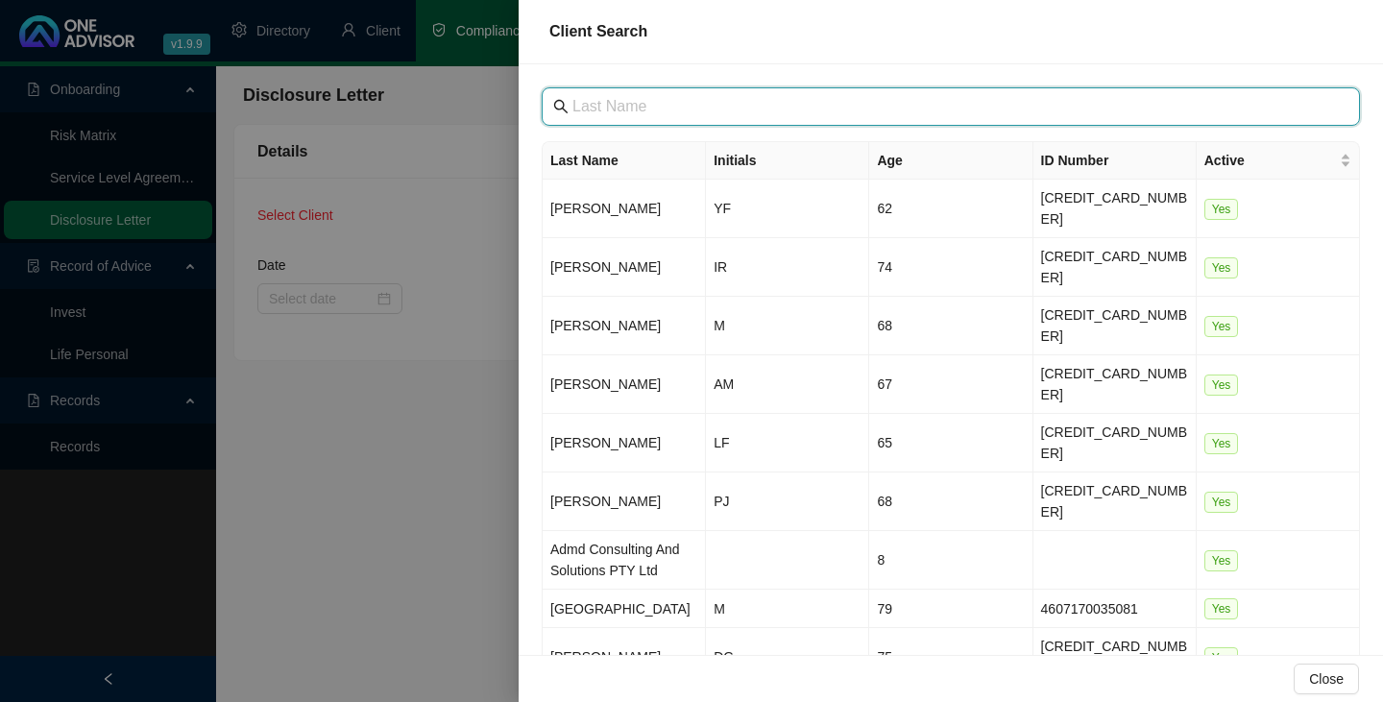
click at [631, 115] on input "text" at bounding box center [952, 106] width 761 height 23
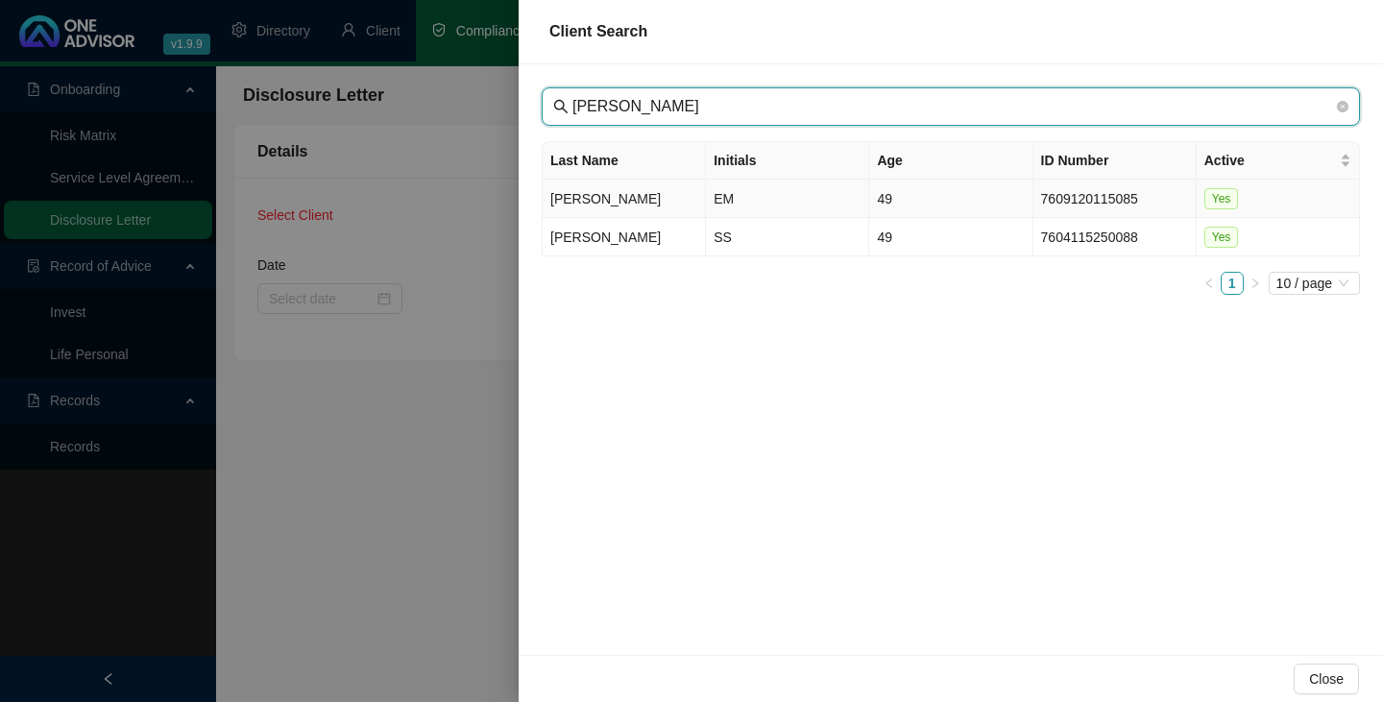
type input "[PERSON_NAME]"
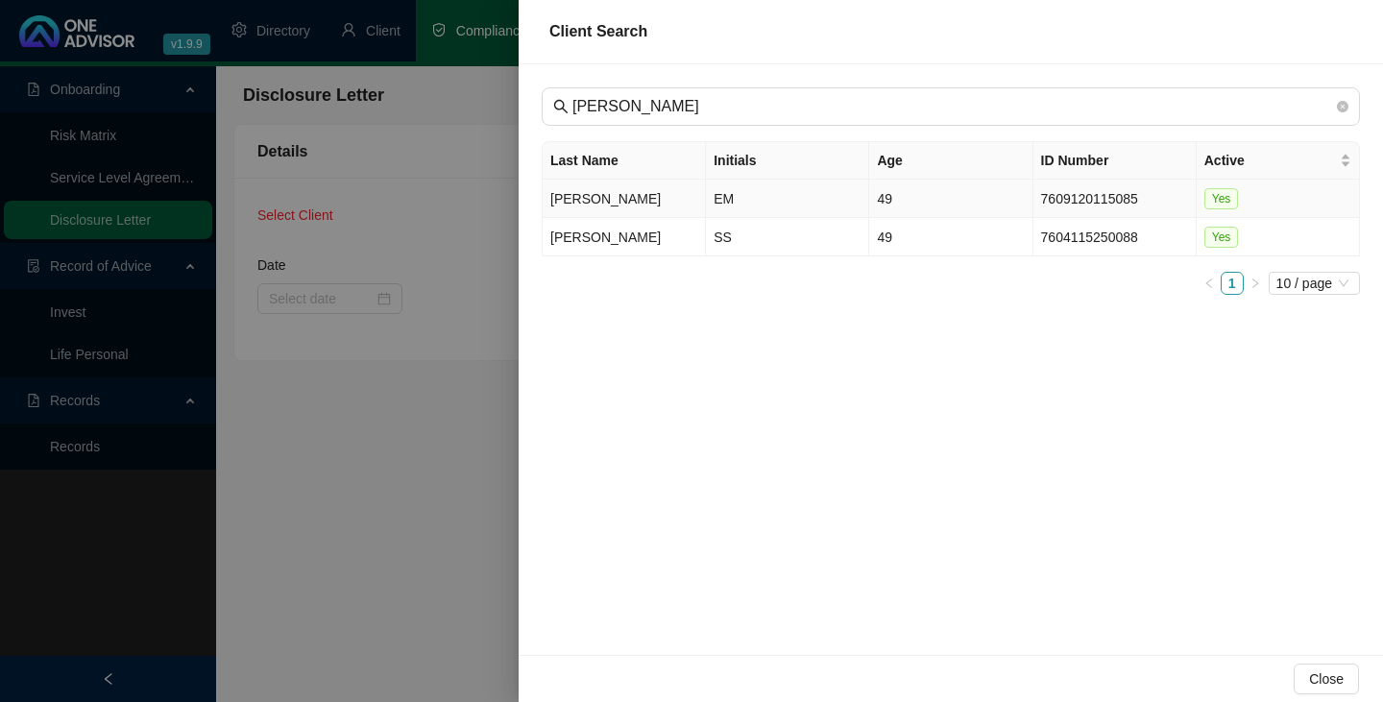
click at [574, 197] on td "[PERSON_NAME]" at bounding box center [624, 199] width 163 height 38
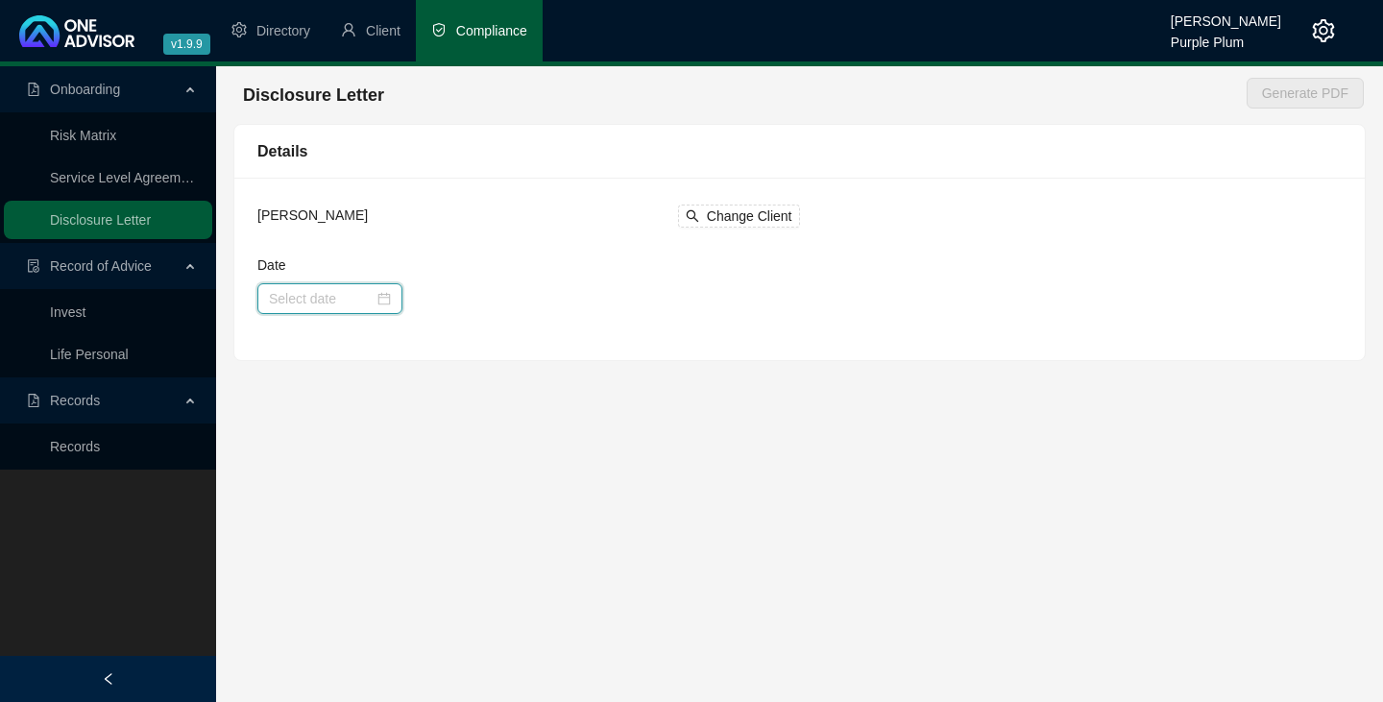
click at [308, 297] on input "Date" at bounding box center [321, 298] width 105 height 21
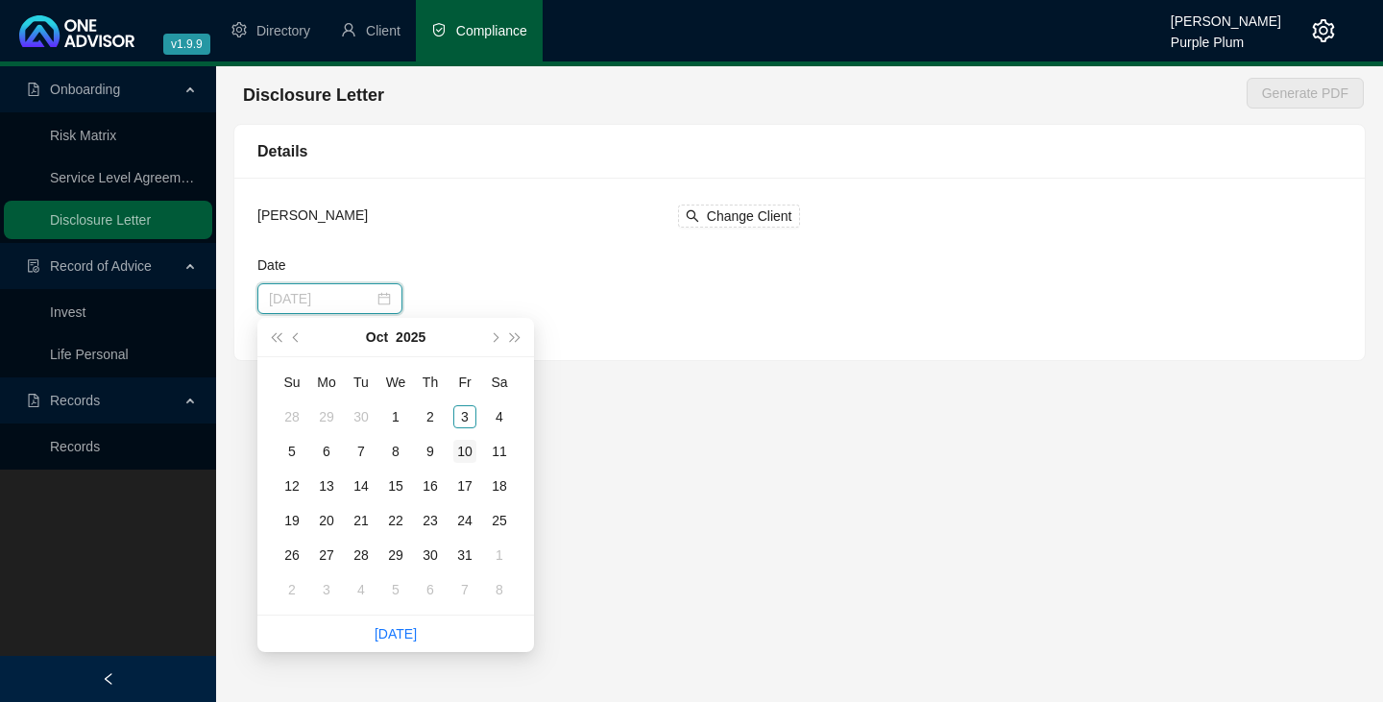
type input "[DATE]"
click at [465, 451] on div "10" at bounding box center [464, 451] width 23 height 23
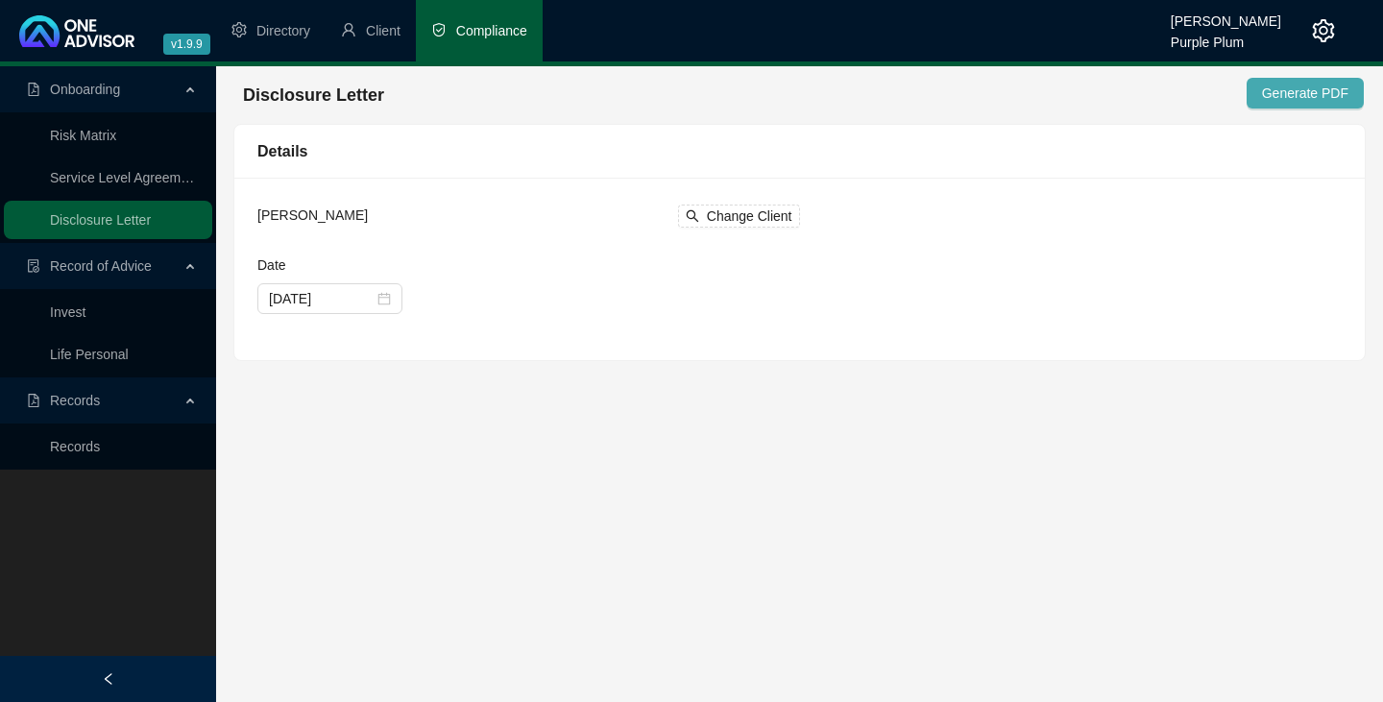
click at [1322, 90] on span "Generate PDF" at bounding box center [1305, 93] width 86 height 21
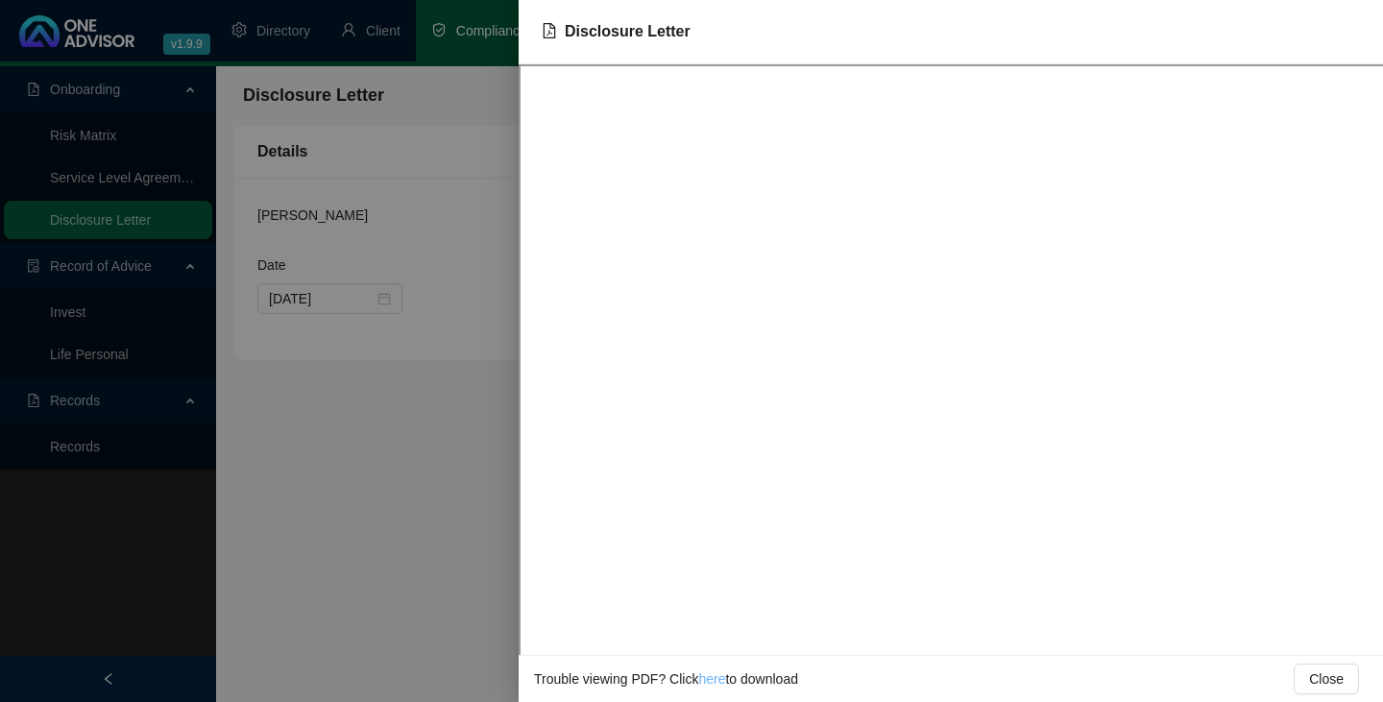
click at [706, 682] on link "here" at bounding box center [711, 678] width 27 height 15
click at [401, 181] on div at bounding box center [691, 351] width 1383 height 702
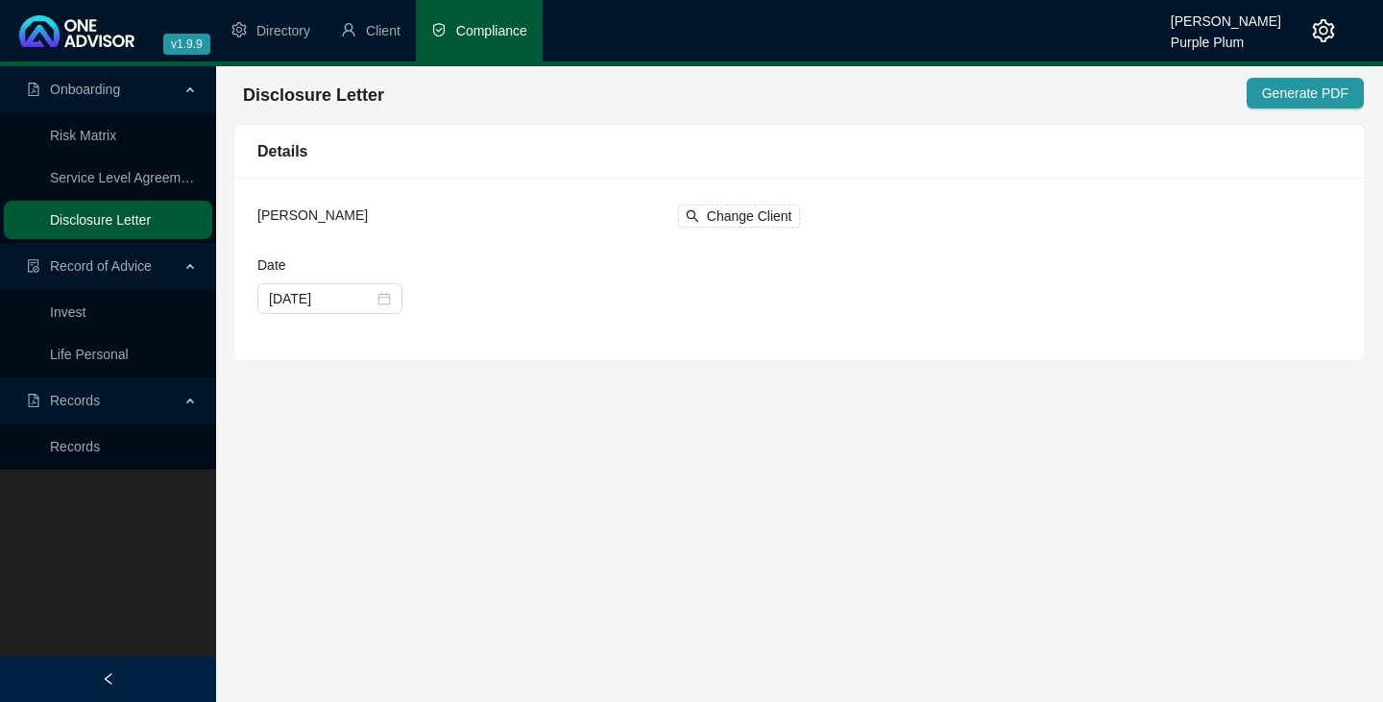
click at [111, 220] on link "Disclosure Letter" at bounding box center [100, 219] width 101 height 15
click at [692, 212] on icon "search" at bounding box center [692, 215] width 13 height 13
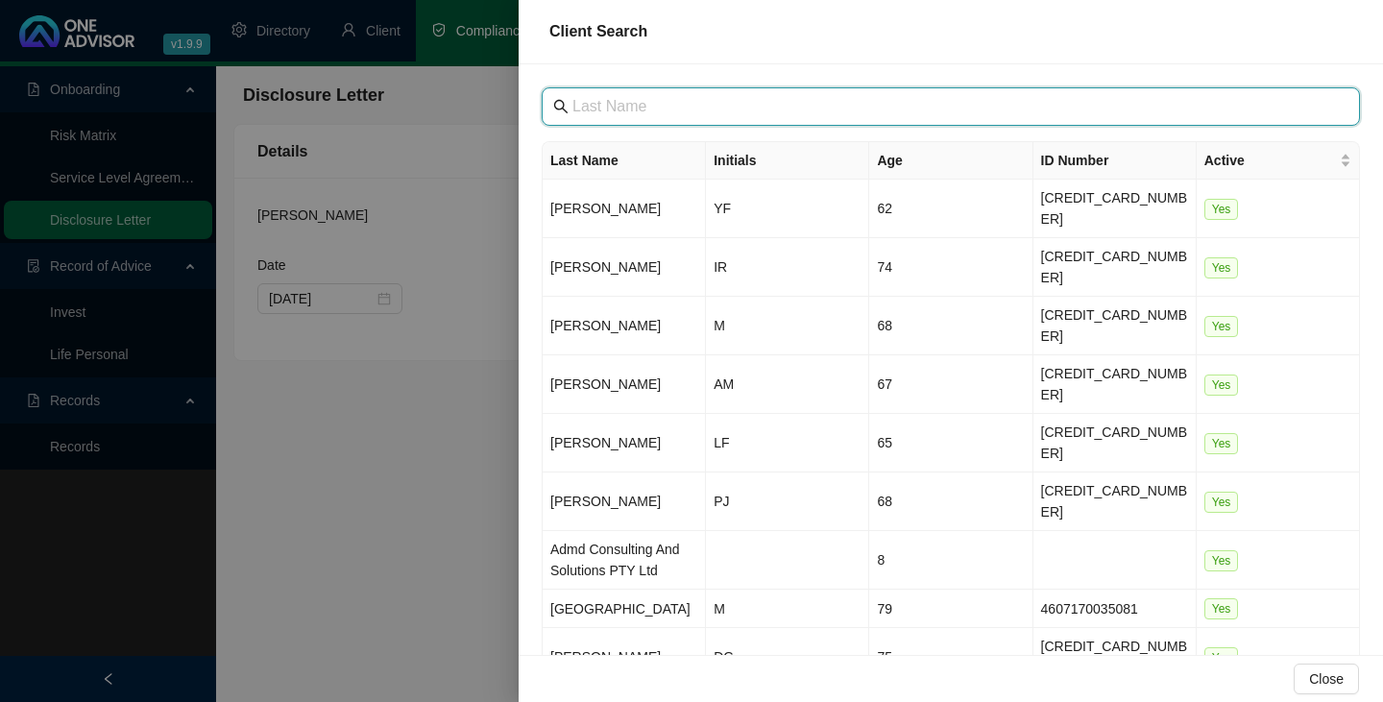
click at [580, 111] on input "text" at bounding box center [952, 106] width 761 height 23
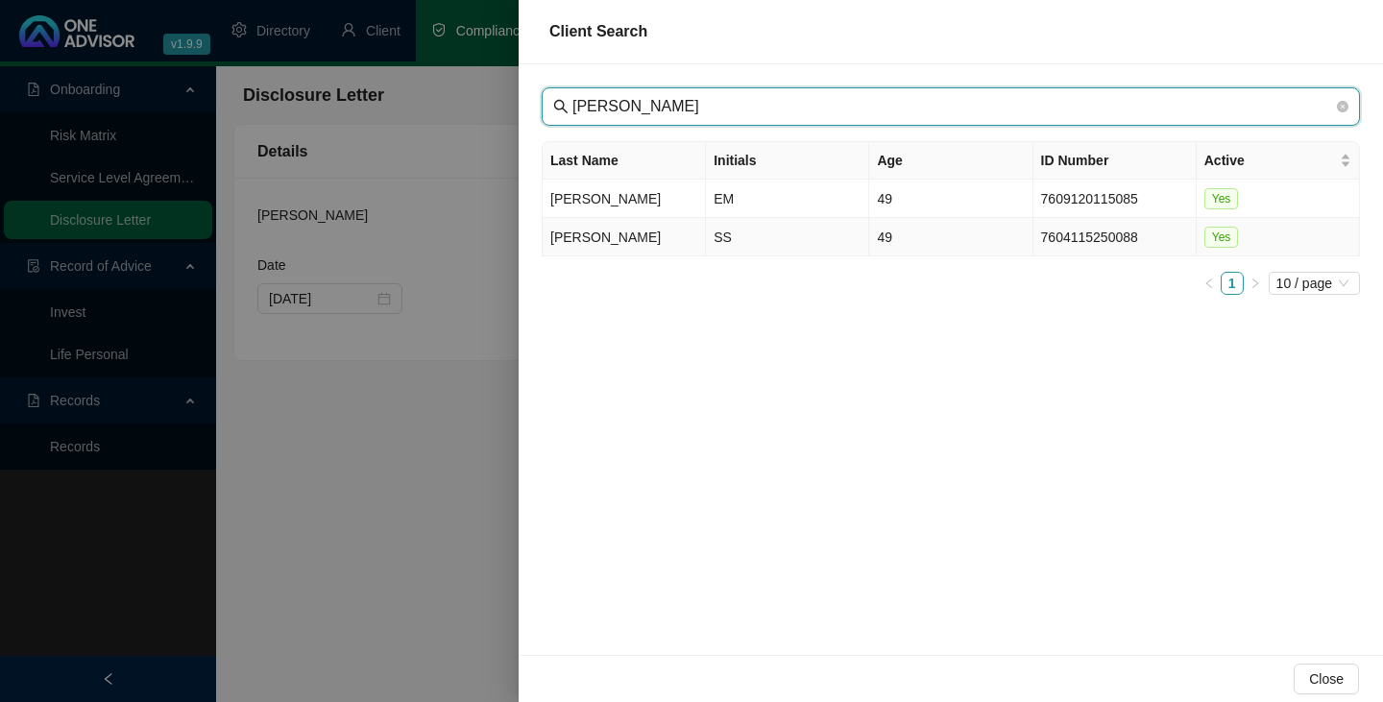
type input "[PERSON_NAME]"
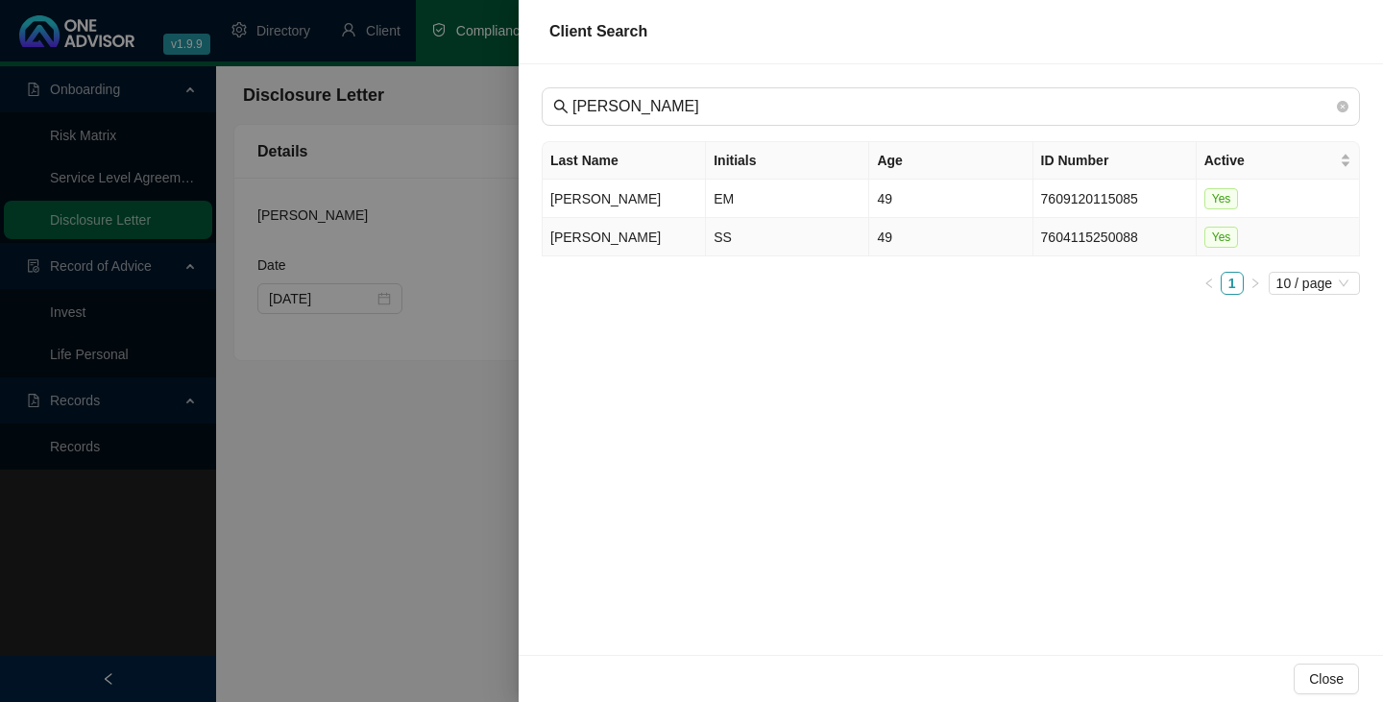
click at [565, 236] on td "[PERSON_NAME]" at bounding box center [624, 237] width 163 height 38
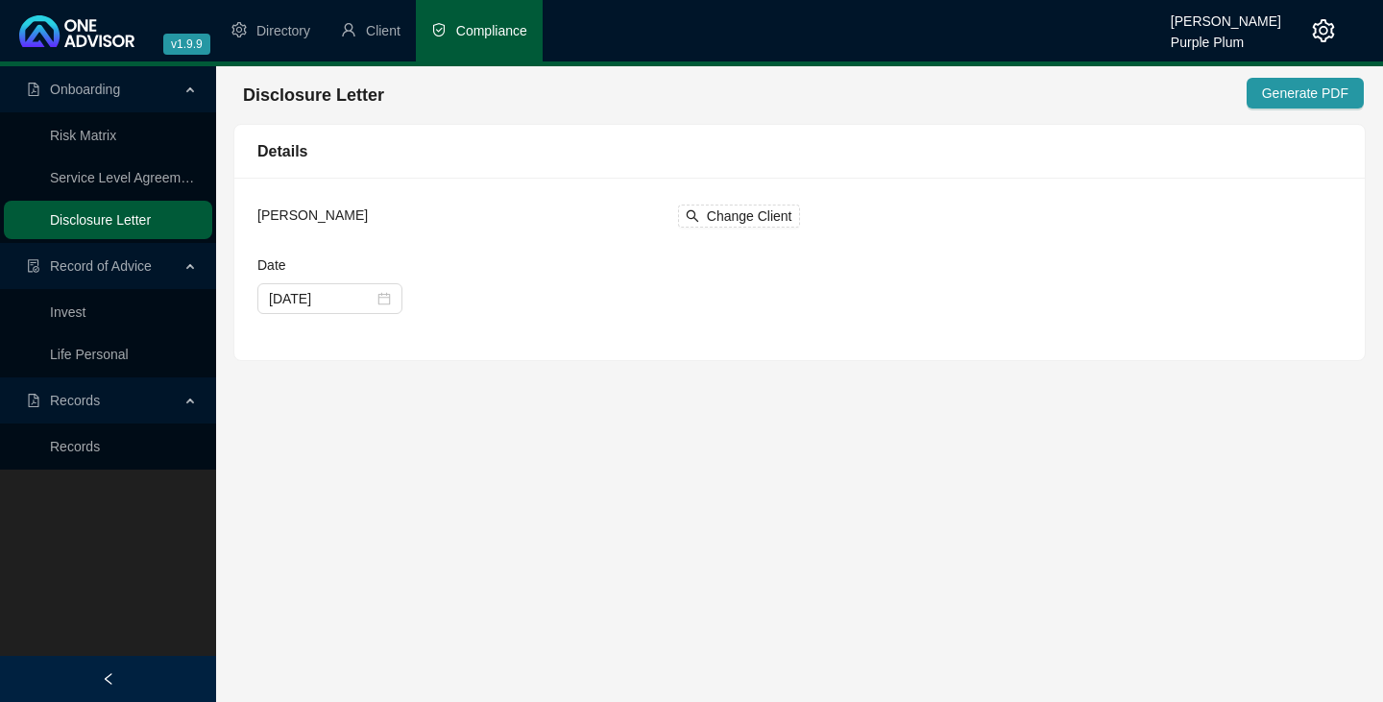
click at [129, 218] on link "Disclosure Letter" at bounding box center [100, 219] width 101 height 15
click at [1297, 86] on span "Generate PDF" at bounding box center [1305, 93] width 86 height 21
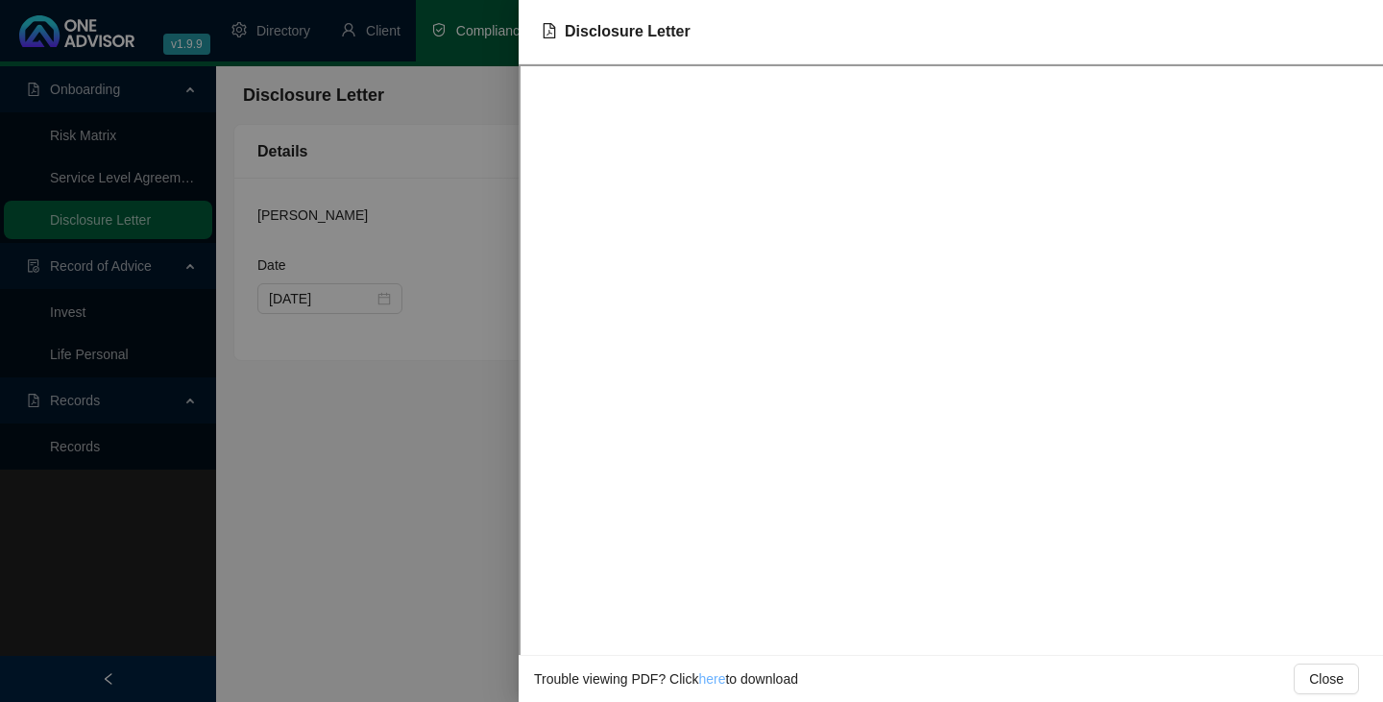
click at [710, 681] on link "here" at bounding box center [711, 678] width 27 height 15
